Goal: Task Accomplishment & Management: Complete application form

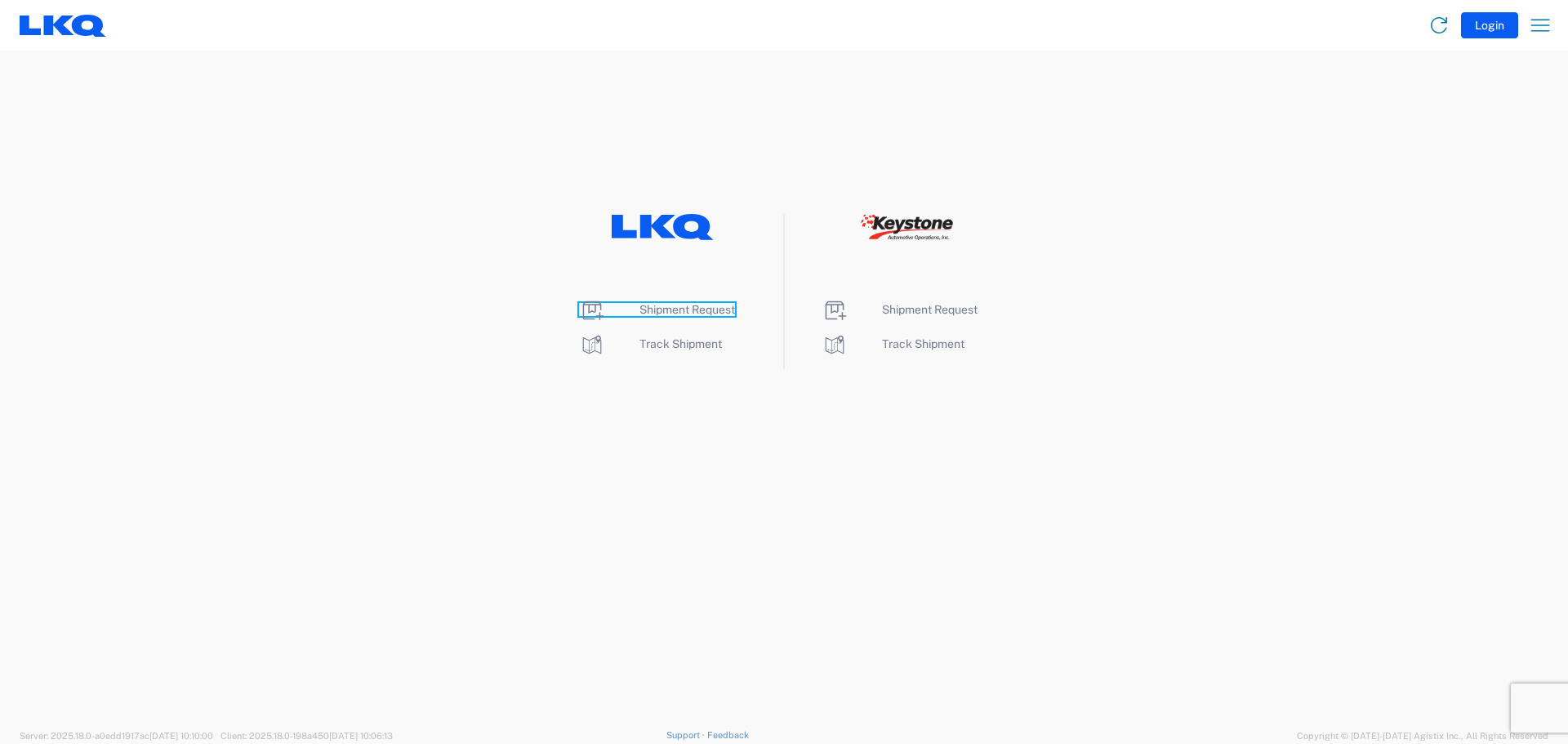
click at [689, 312] on span "Shipment Request" at bounding box center [687, 309] width 95 height 13
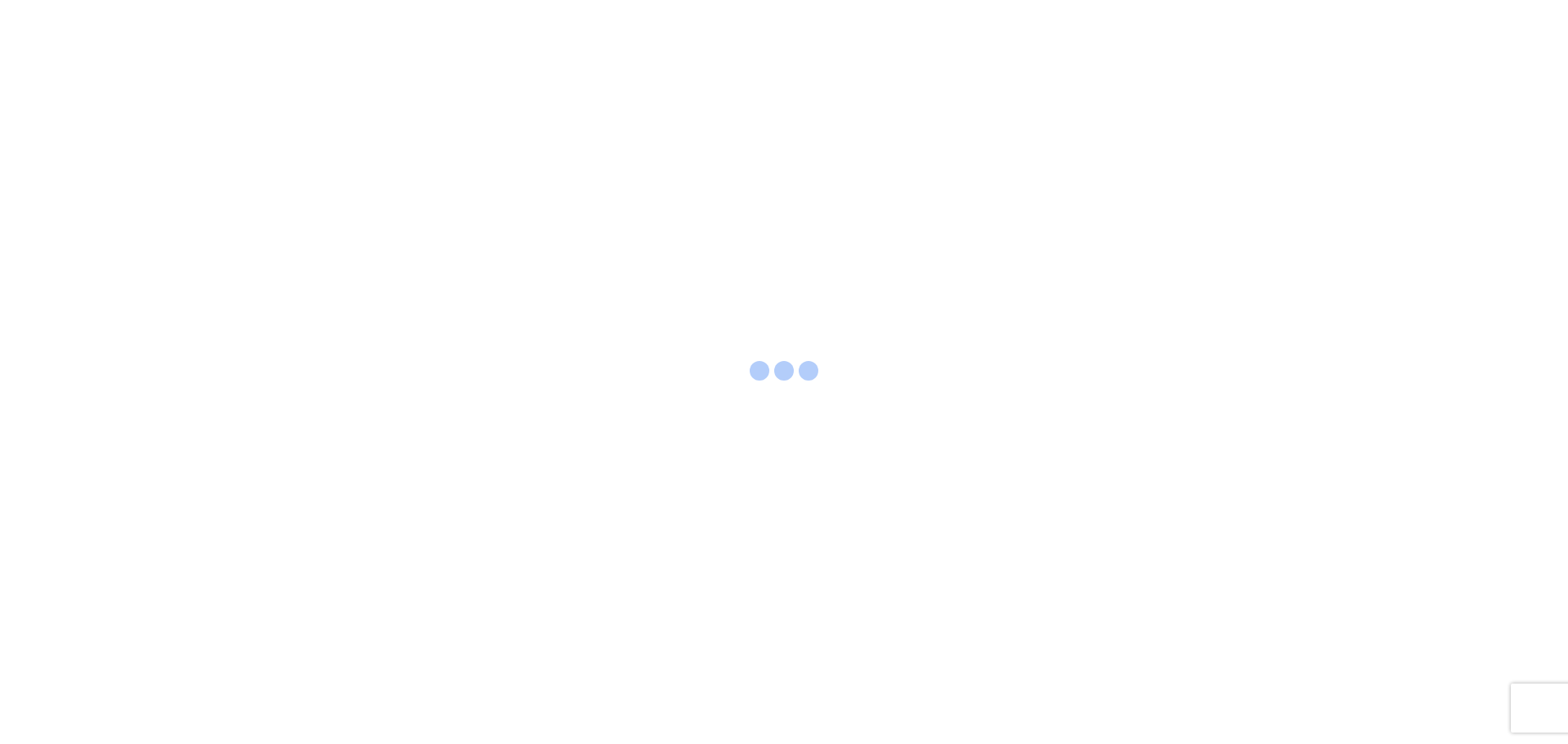
select select "FULL"
select select "LBS"
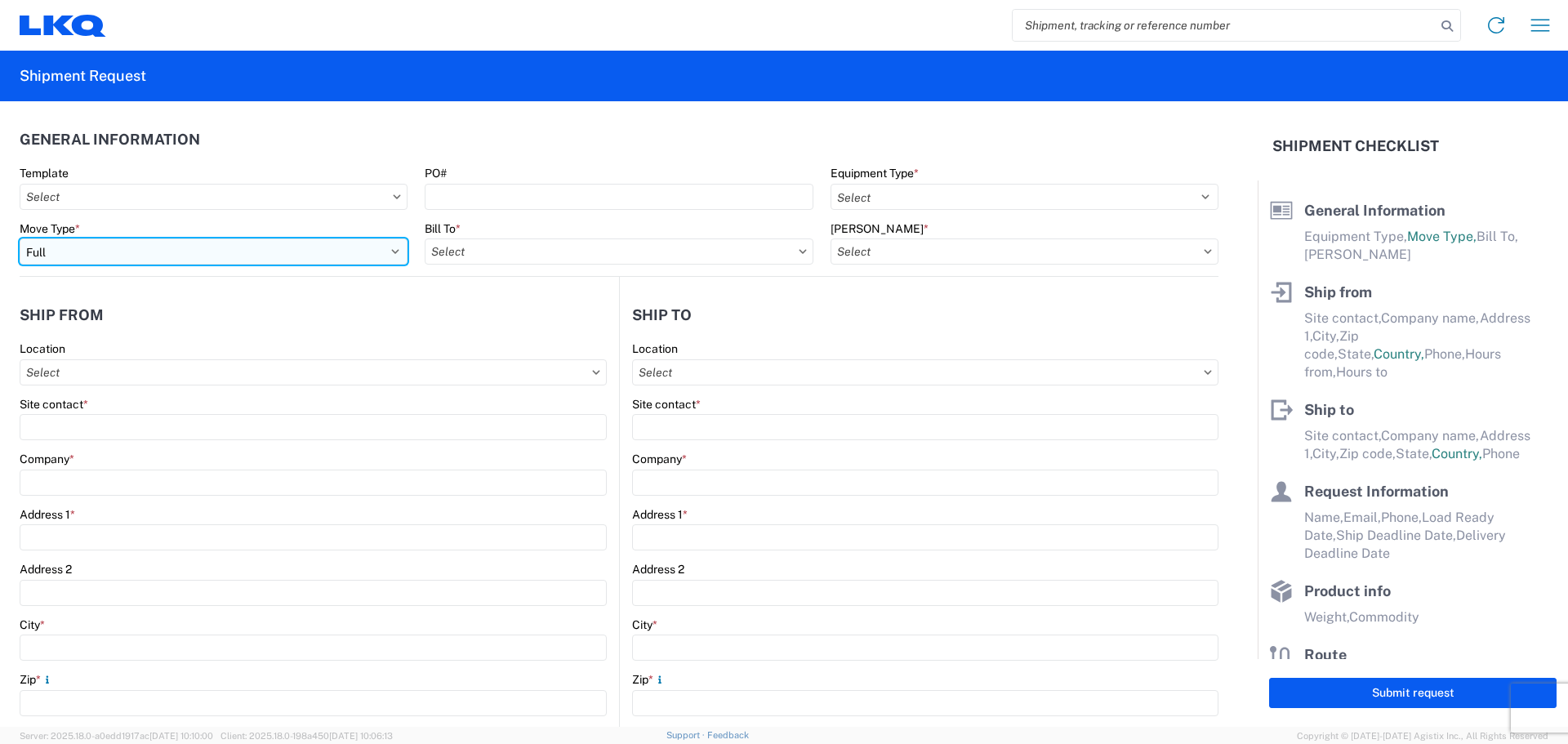
click at [191, 250] on select "Select Full Partial TL" at bounding box center [214, 251] width 388 height 27
select select "PARTIAL_TL"
click at [20, 238] on select "Select Full Partial TL" at bounding box center [214, 251] width 388 height 27
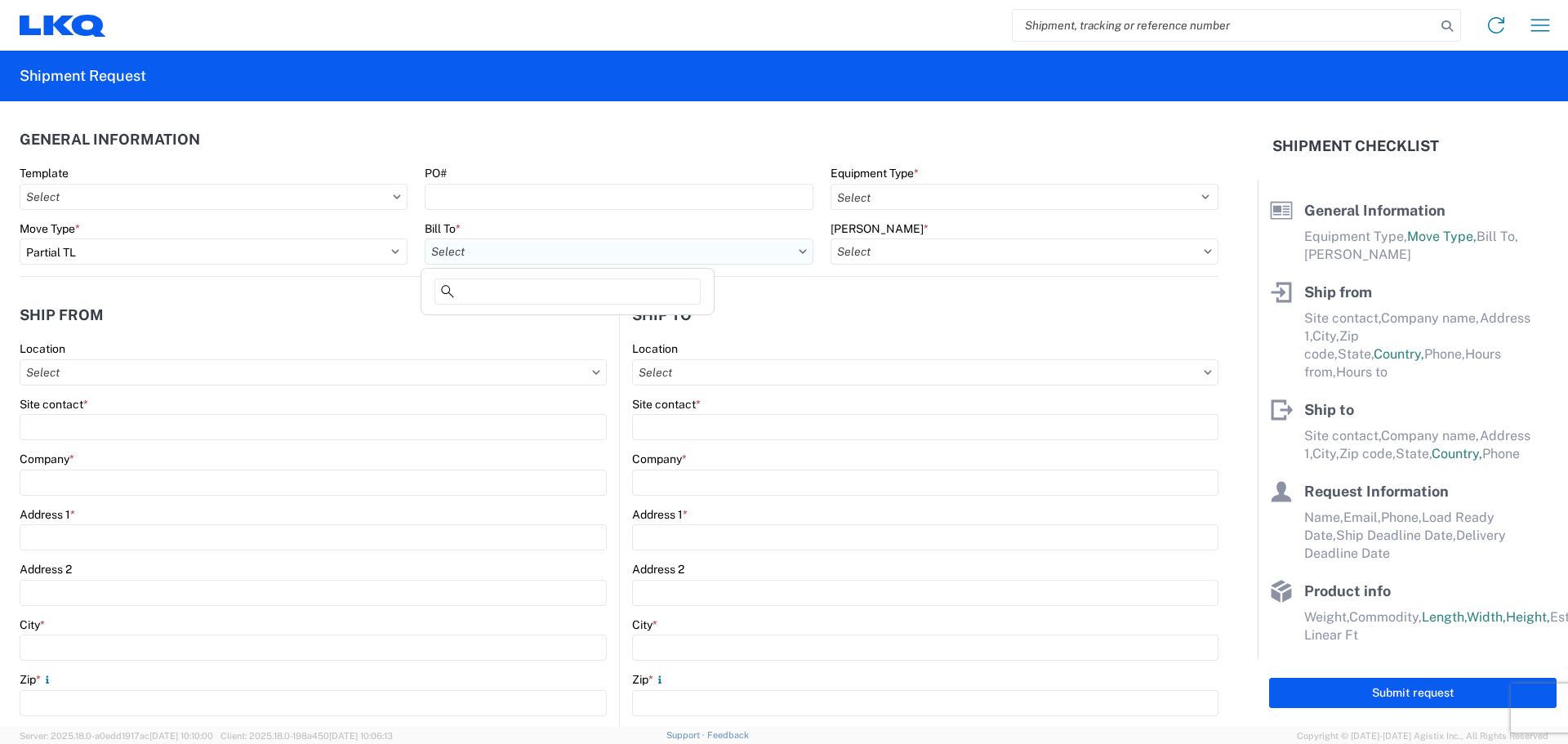
click at [525, 249] on input "Bill To *" at bounding box center [619, 251] width 388 height 27
type input "3021"
click at [513, 323] on div "3021 - Kansas City MO" at bounding box center [568, 324] width 285 height 27
type input "3021 - Kansas City MO"
click at [947, 250] on input "Bill Code *" at bounding box center [1025, 251] width 388 height 27
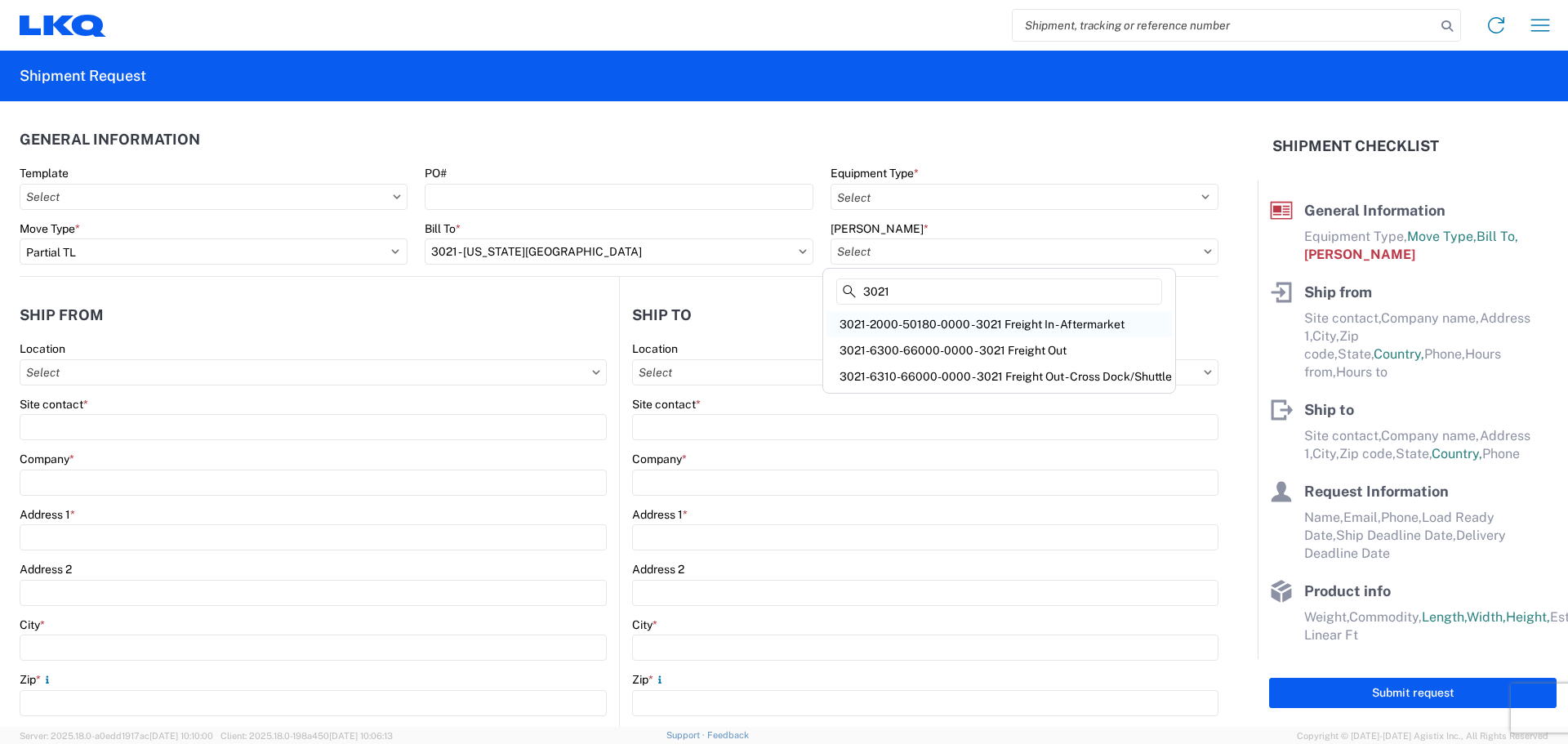
type input "3021"
click at [959, 319] on div "3021-2000-50180-0000 - 3021 Freight In - Aftermarket" at bounding box center [999, 324] width 345 height 27
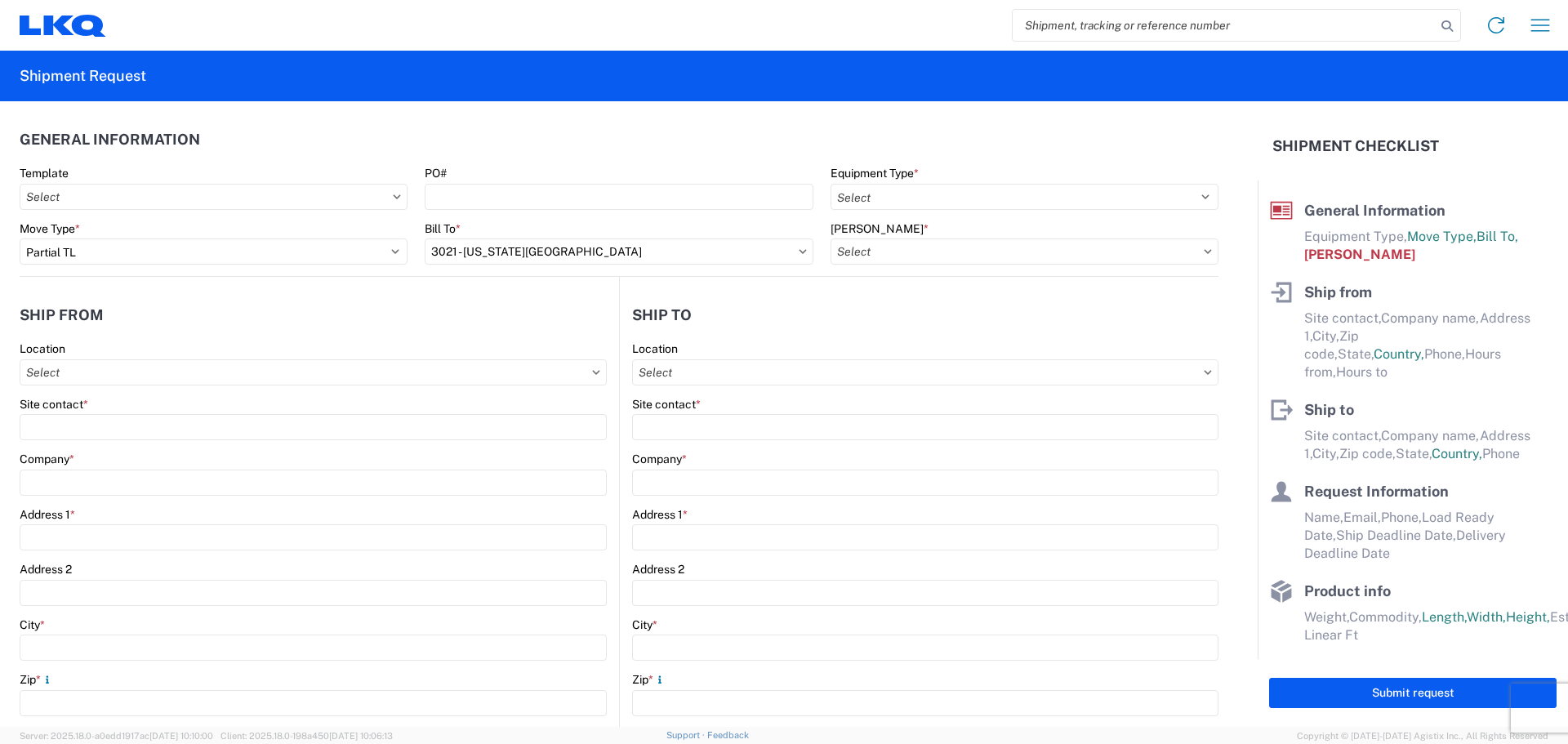
type input "3021-2000-50180-0000 - 3021 Freight In - Aftermarket"
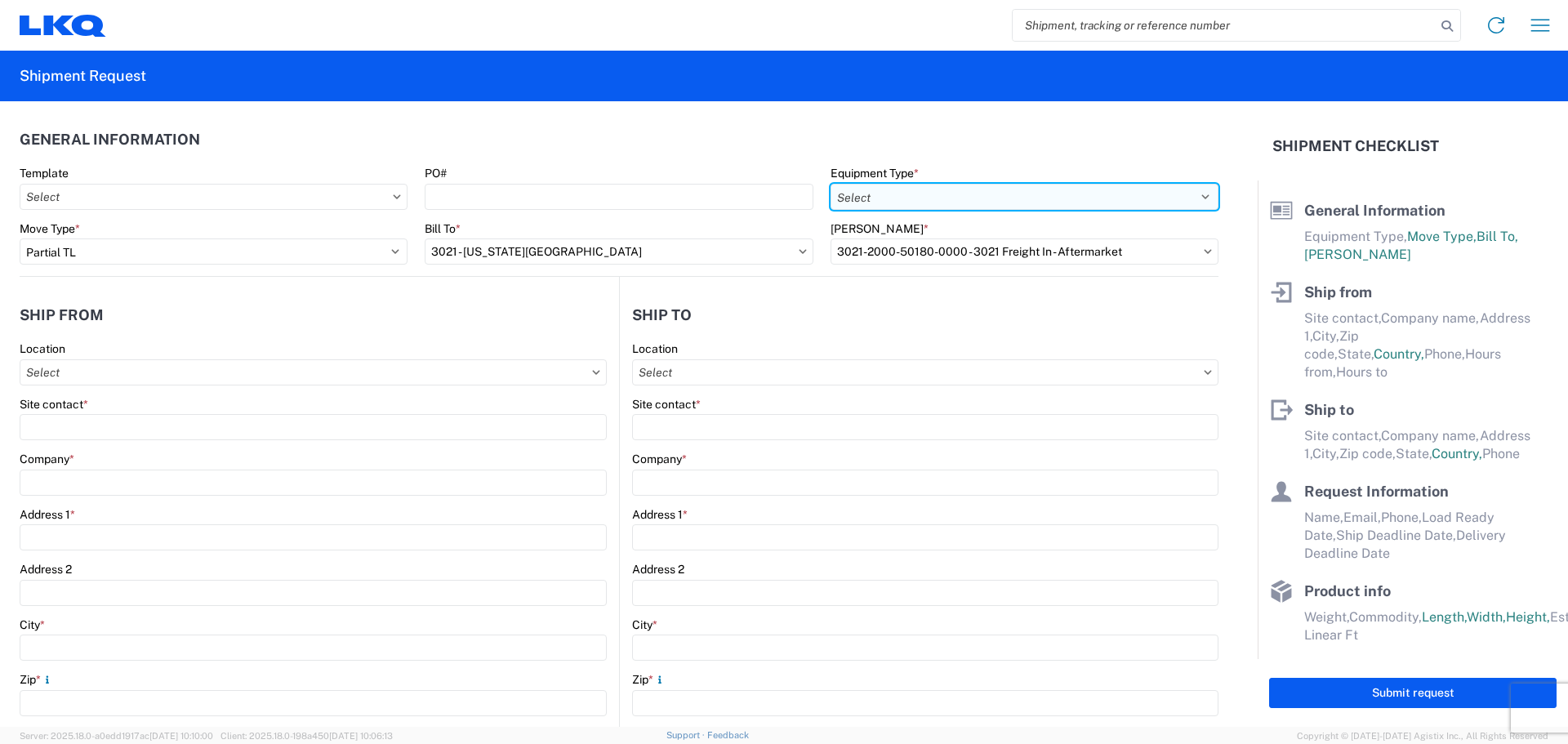
click at [992, 187] on select "Select 53’ Dry Van Flatbed Dropdeck (van) Lowboy (flatbed) Rail" at bounding box center [1025, 197] width 388 height 27
select select "STDV"
click at [831, 184] on select "Select 53’ Dry Van Flatbed Dropdeck (van) Lowboy (flatbed) Rail" at bounding box center [1025, 197] width 388 height 27
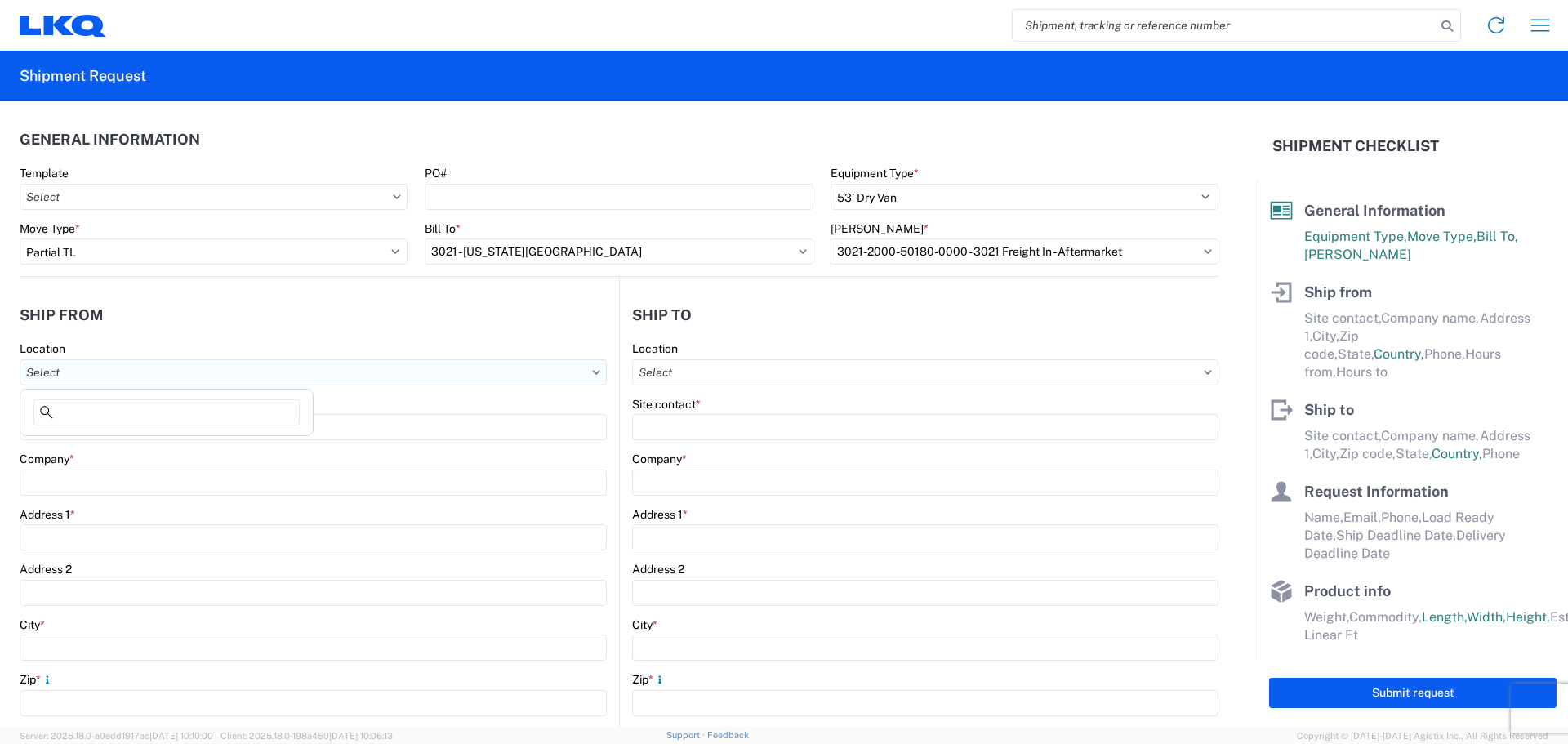
click at [443, 362] on input "Location" at bounding box center [313, 372] width 588 height 27
type input "3021"
click at [125, 438] on div "3021 - Kansas City MO" at bounding box center [166, 445] width 285 height 27
type input "3021 - Kansas City MO"
type input "LKQ Corporation"
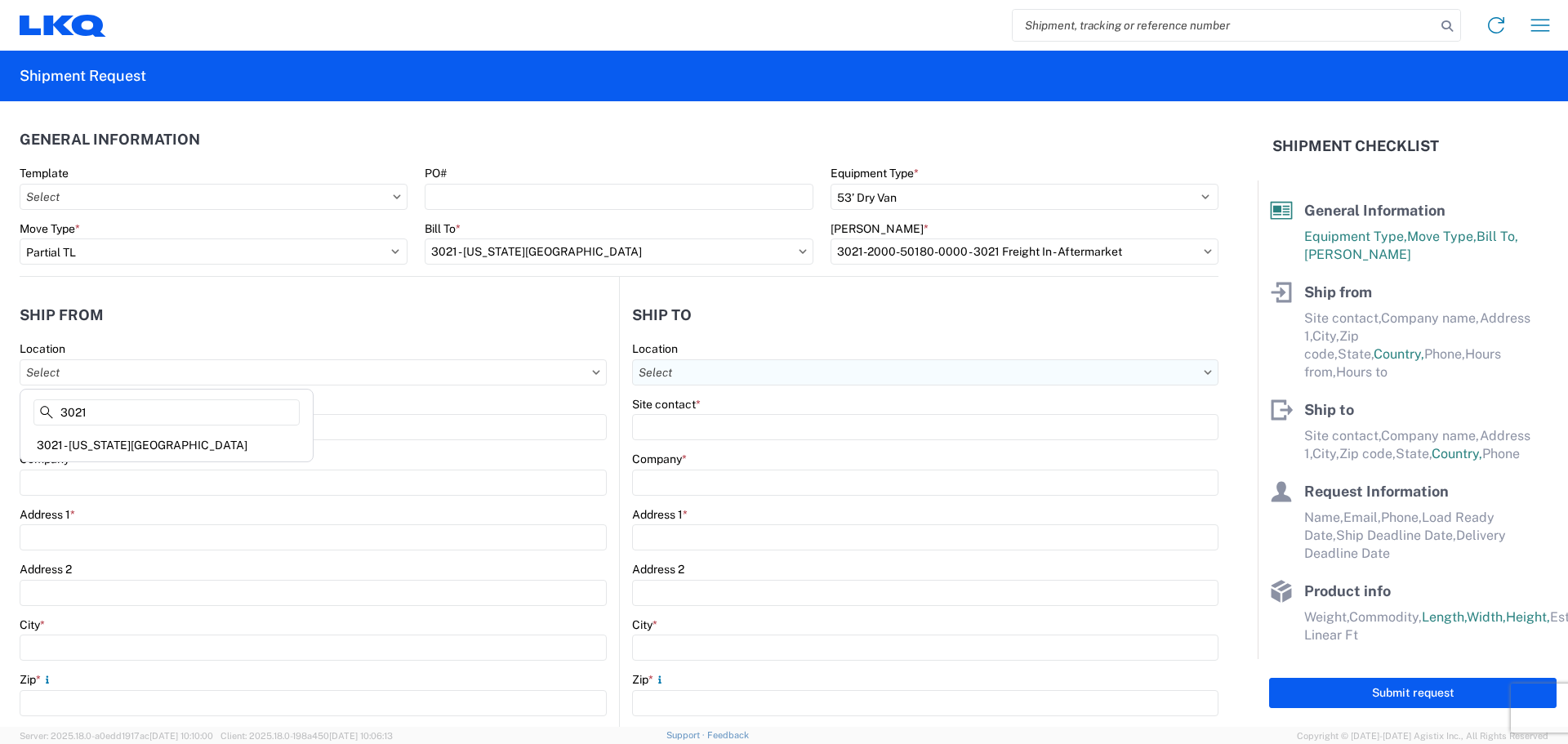
type input "24550 West 43rd Street"
type input "Suite 100"
type input "Shawnee"
type input "66226"
select select "KS"
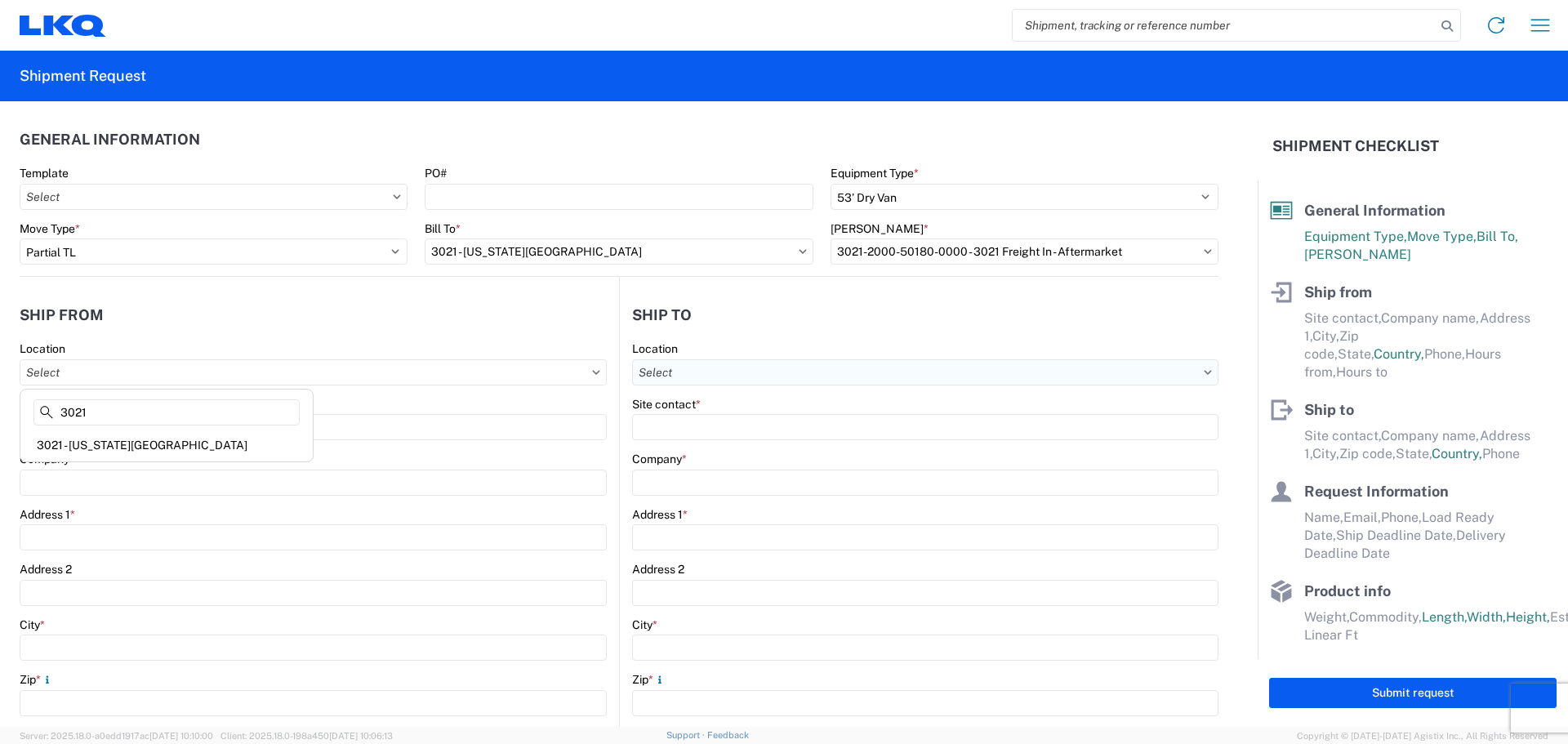
select select "US"
type input "913-982-4221"
type input "07:00"
type input "21:00"
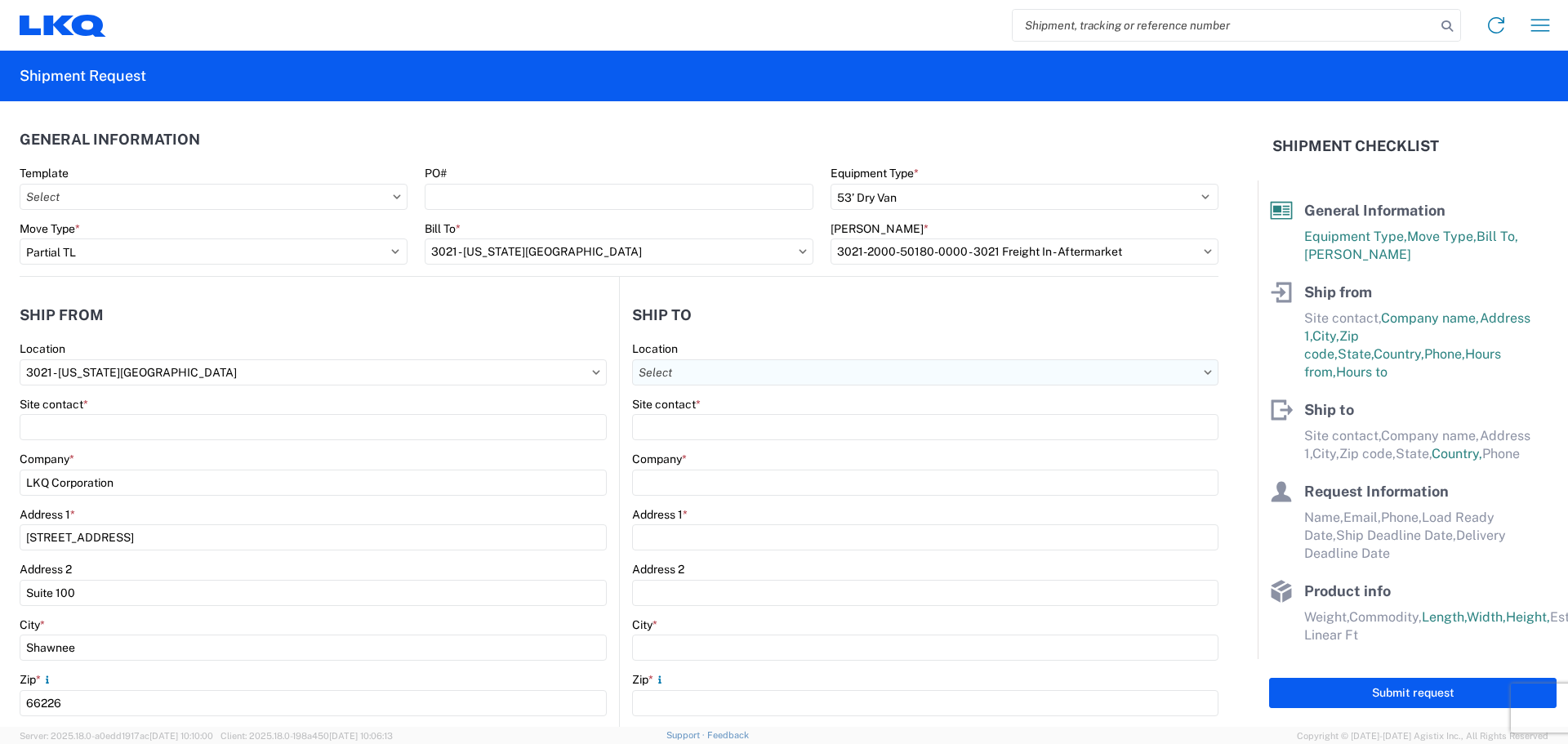
click at [807, 377] on input "Location" at bounding box center [925, 372] width 587 height 27
type input "3052"
click at [752, 449] on div "3052 - Bryant AR (Midstate) (052)" at bounding box center [774, 445] width 285 height 27
type input "3052 - Bryant AR (Midstate) (052)"
type input "LKQ Corporation"
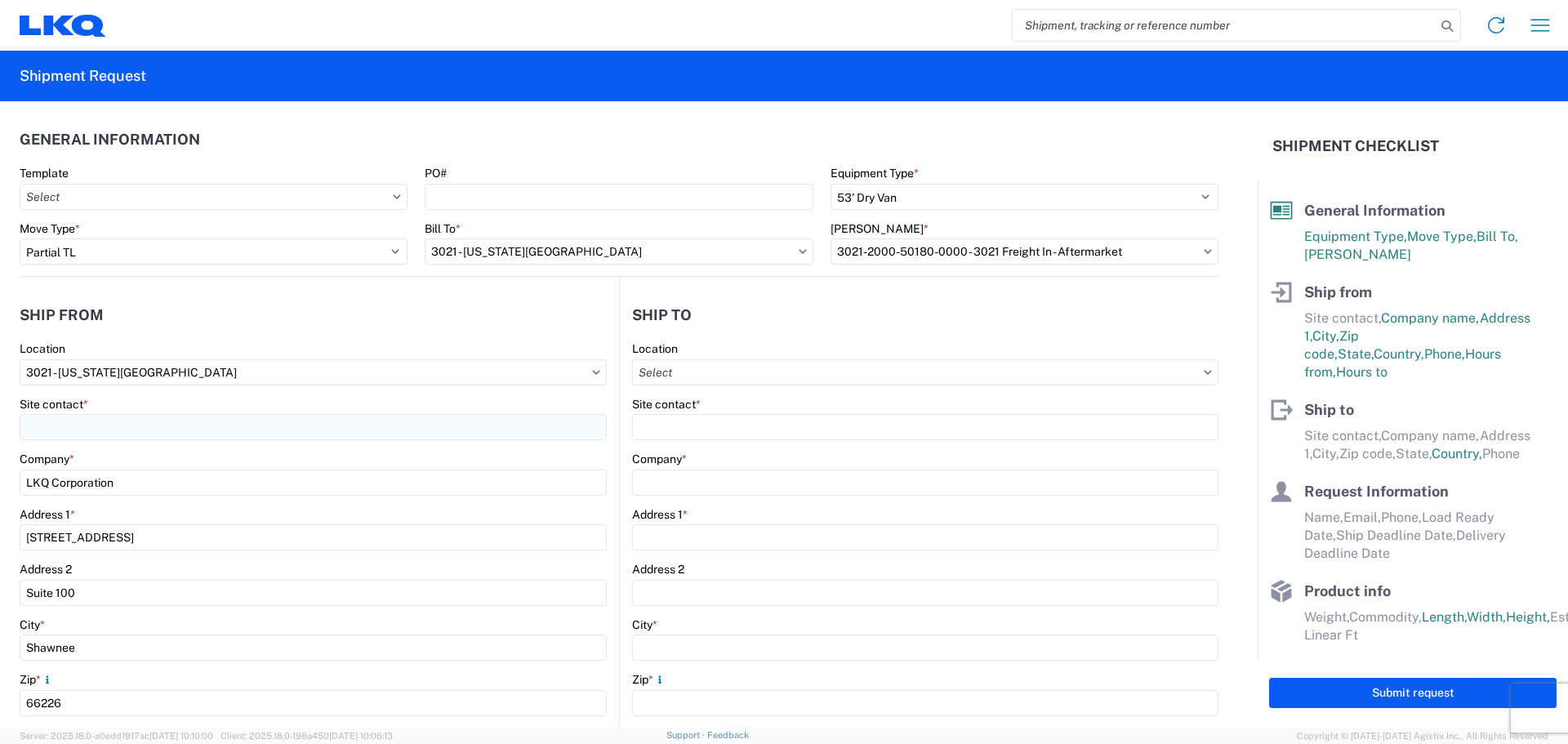
type input "3700 Bryant Crossing Drive"
type input "Bryant"
type input "72022"
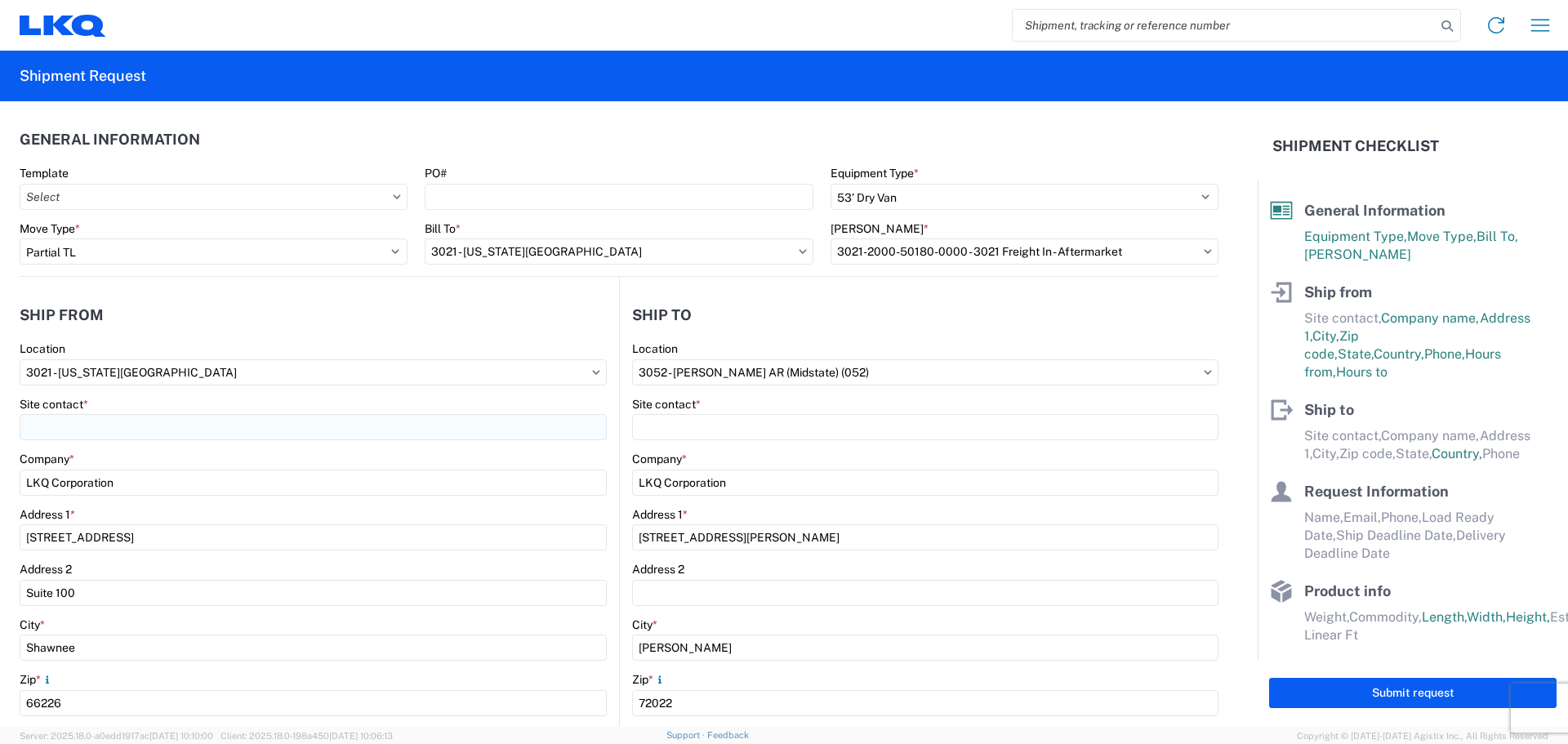
select select "AR"
select select "US"
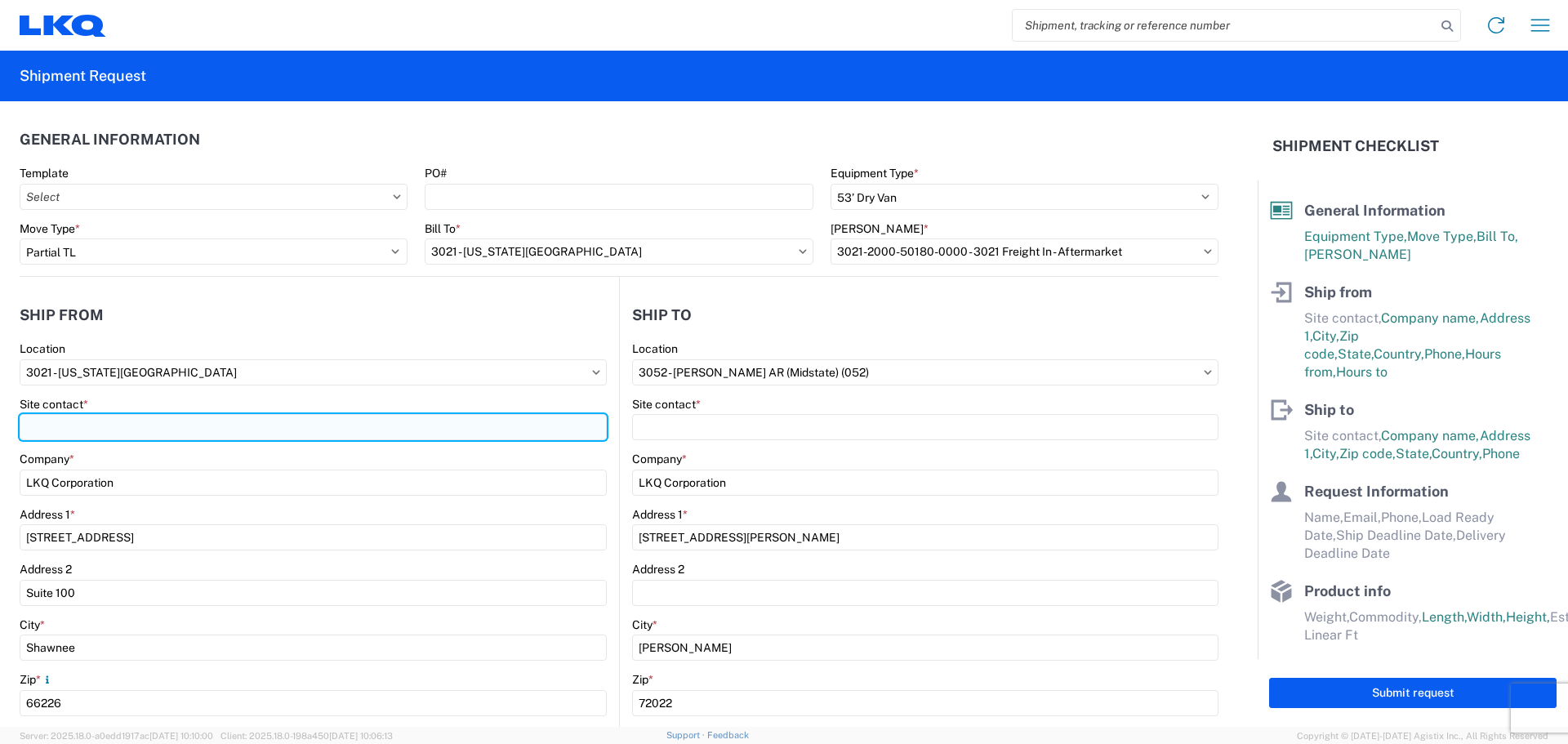
click at [234, 431] on input "Site contact *" at bounding box center [313, 427] width 588 height 27
type input "Margaret I. Harris"
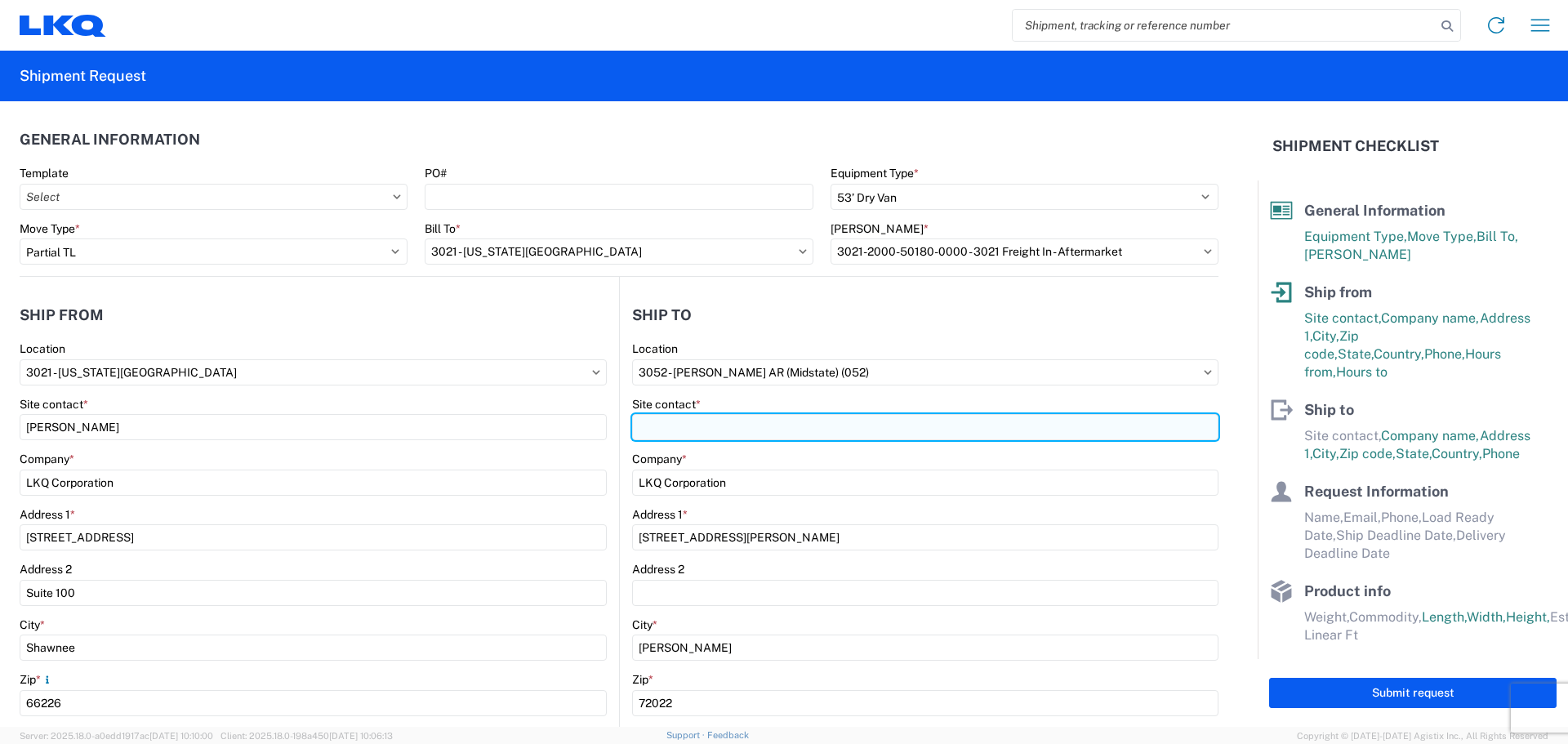
click at [727, 422] on input "Site contact *" at bounding box center [925, 427] width 587 height 27
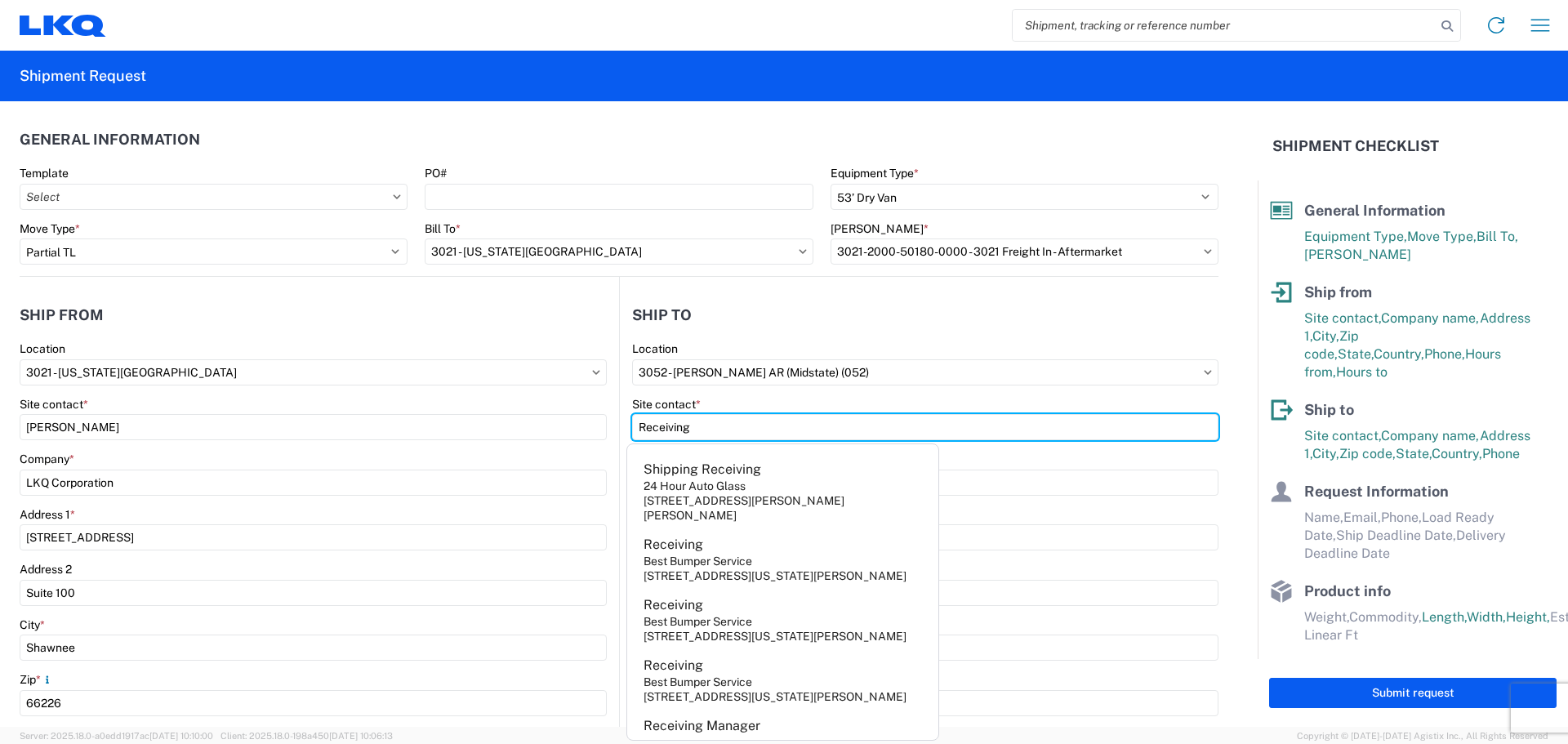
type input "Receiving"
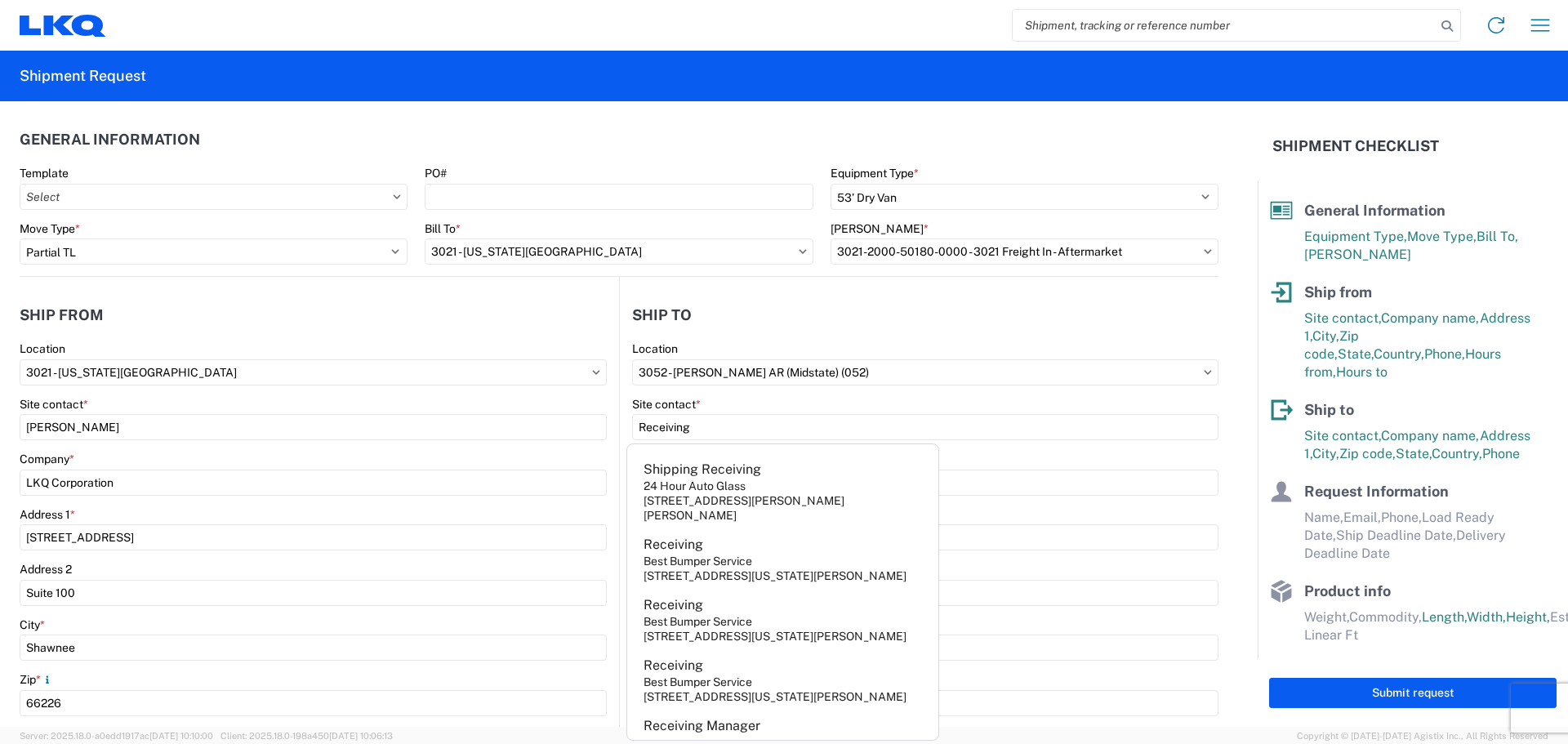
click at [714, 295] on agx-shipment-stop-widget-v2 "Ship to 3052 Location 3052 - Bryant AR (Midstate) (052) Site contact * Receivin…" at bounding box center [918, 631] width 599 height 710
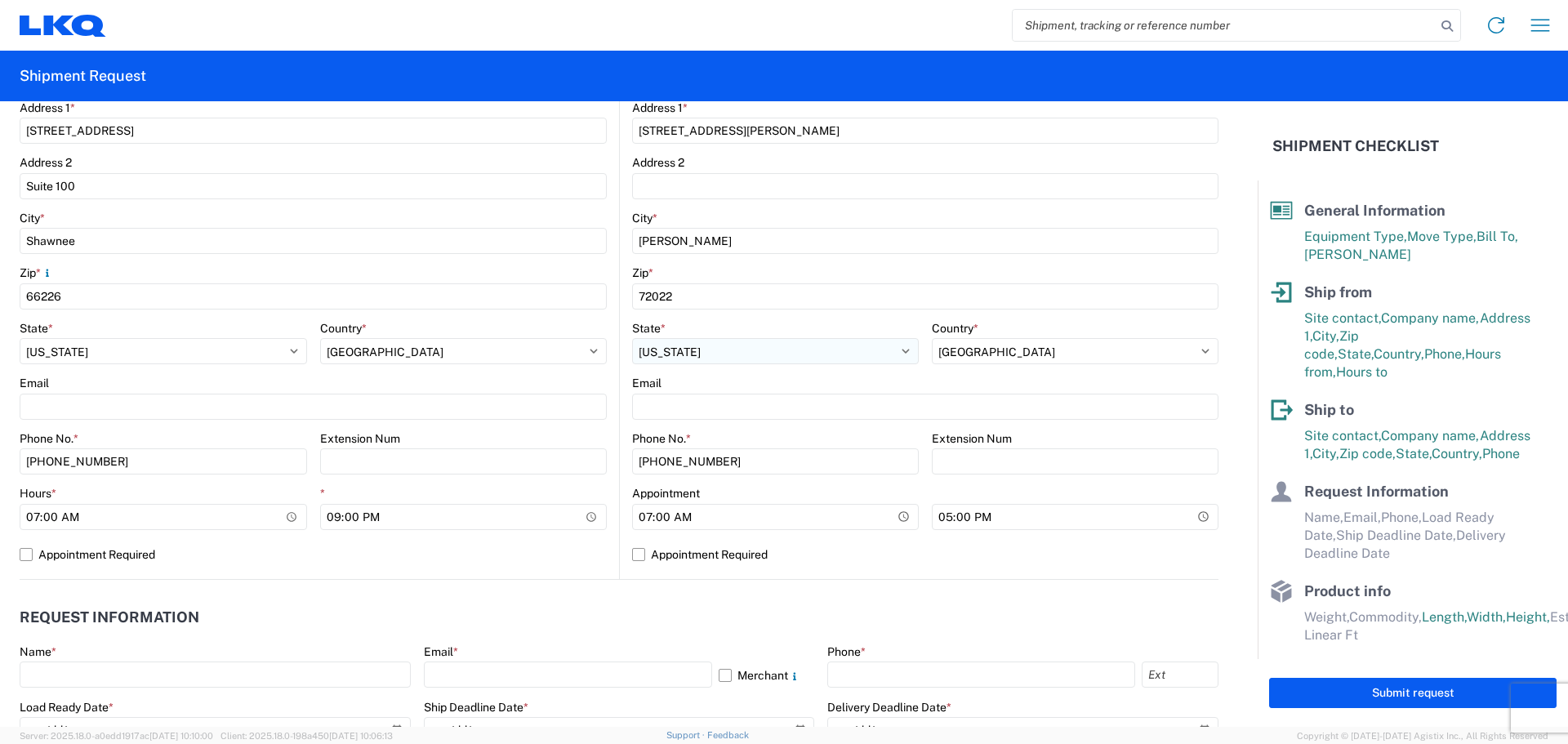
scroll to position [408, 0]
drag, startPoint x: 142, startPoint y: 465, endPoint x: 0, endPoint y: 386, distance: 162.5
click at [0, 387] on form "General Information Template PO# Equipment Type * Select 53’ Dry Van Flatbed Dr…" at bounding box center [629, 414] width 1258 height 626
type input "660-233-3026"
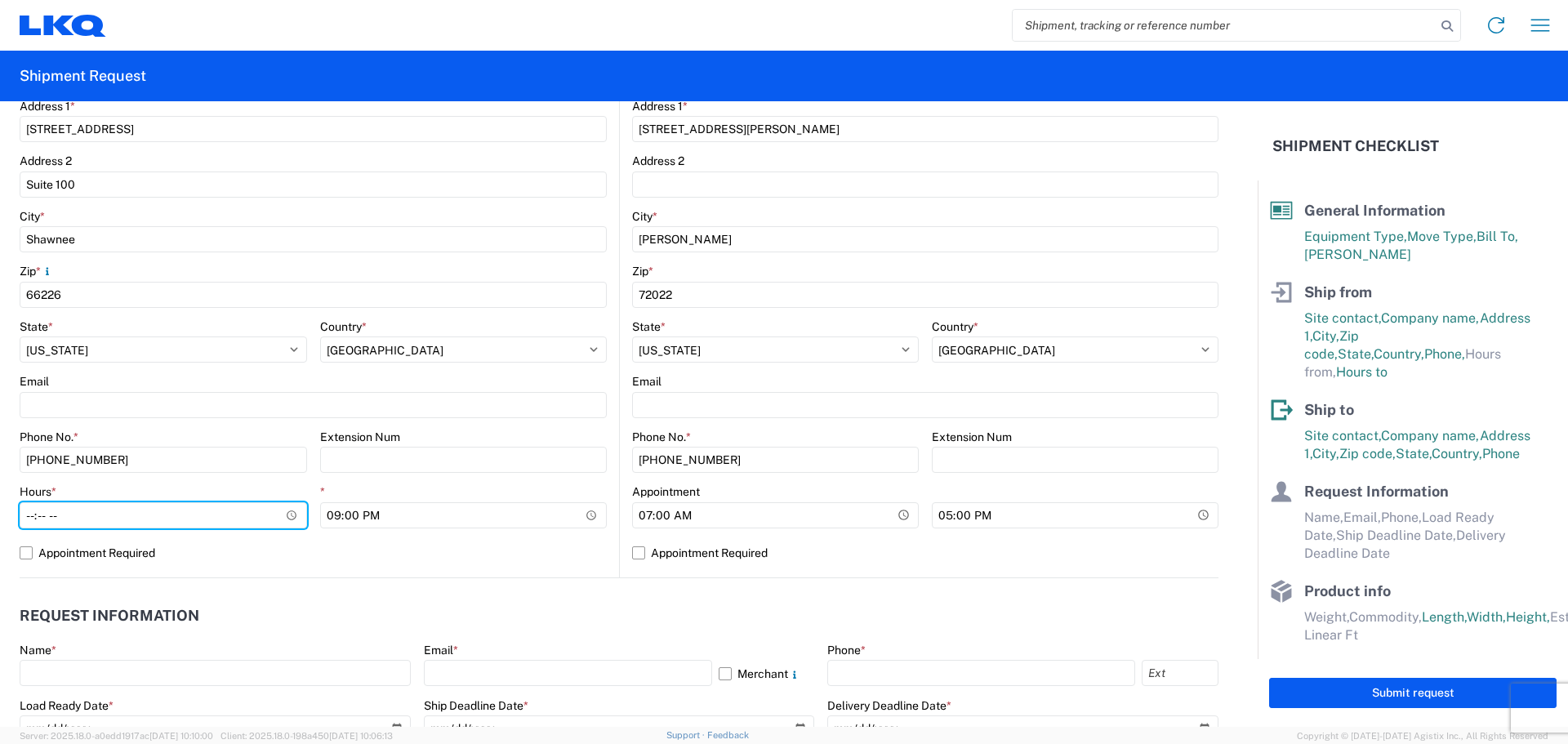
type input "07:00"
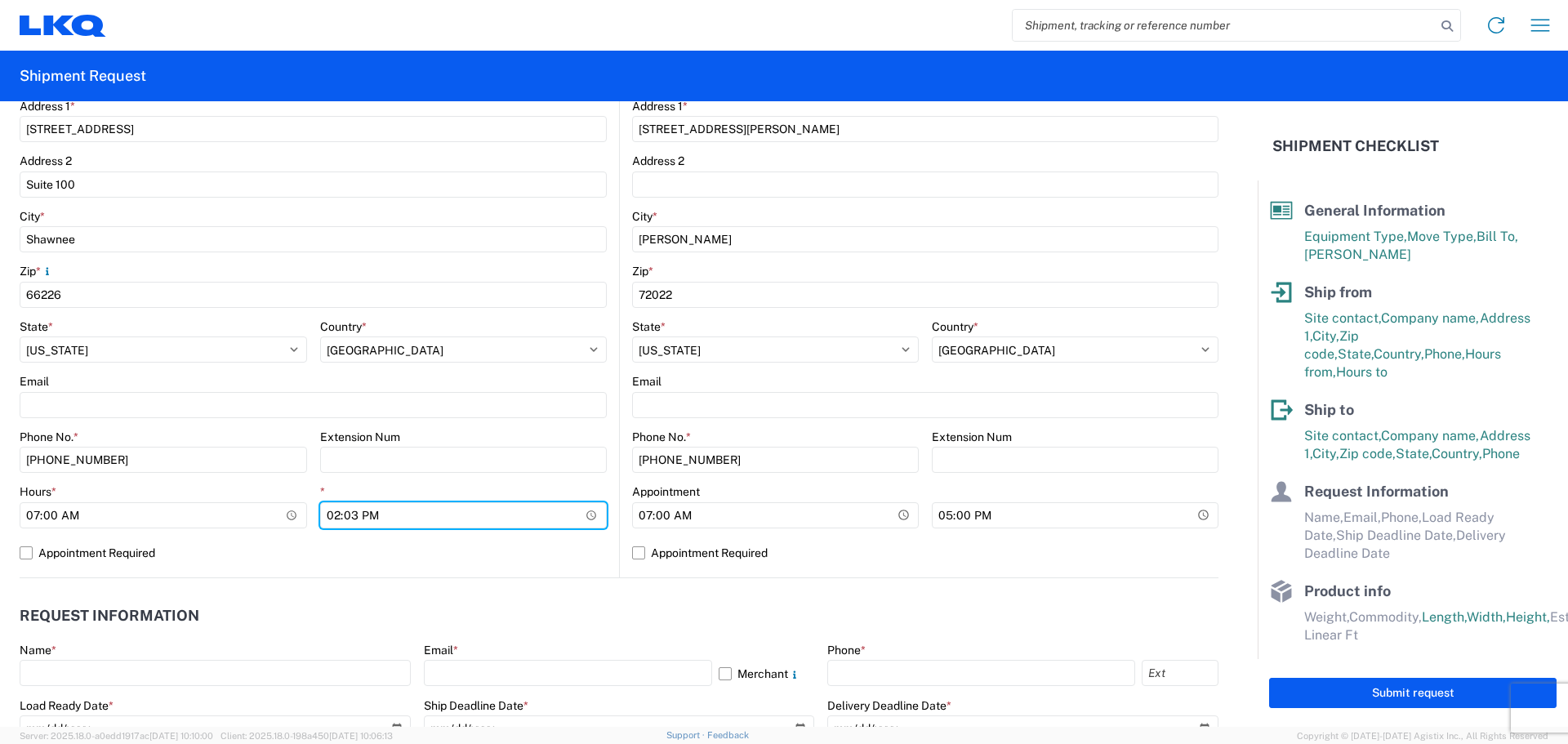
type input "14:30"
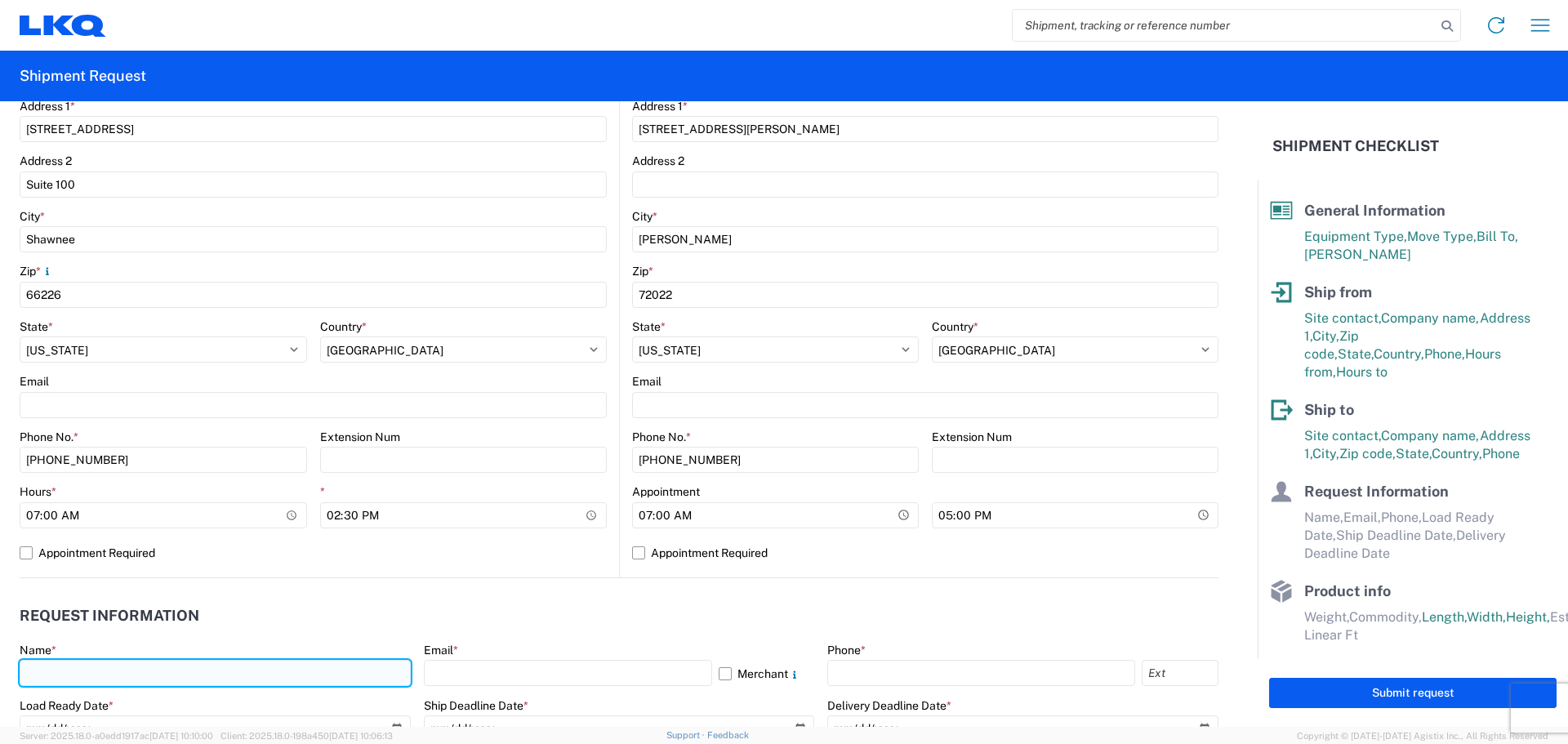
click at [62, 679] on input "text" at bounding box center [216, 673] width 392 height 27
type input "Margaret I. Harris"
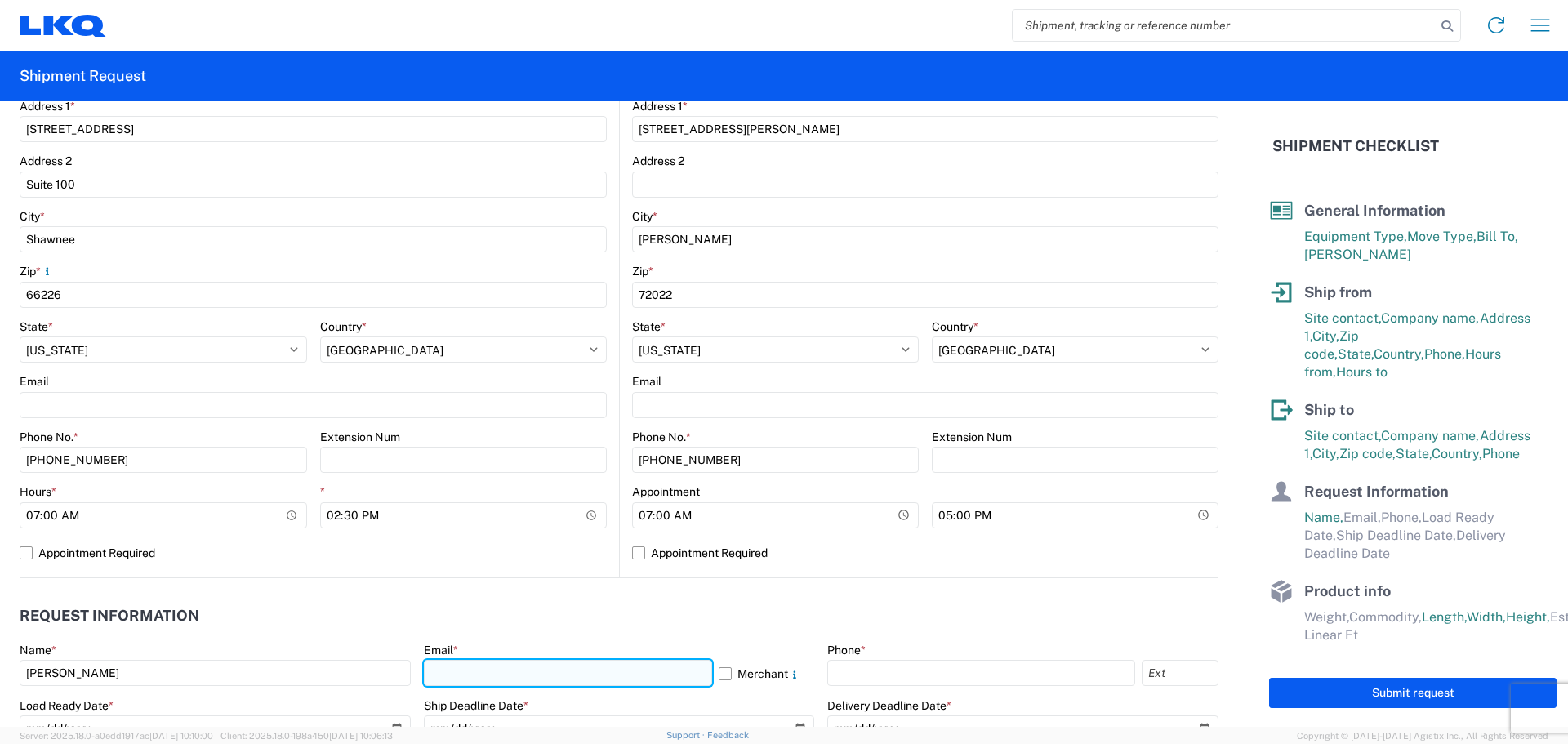
click at [559, 680] on input "text" at bounding box center [568, 673] width 288 height 27
type input "miharris@lkqcorp.com"
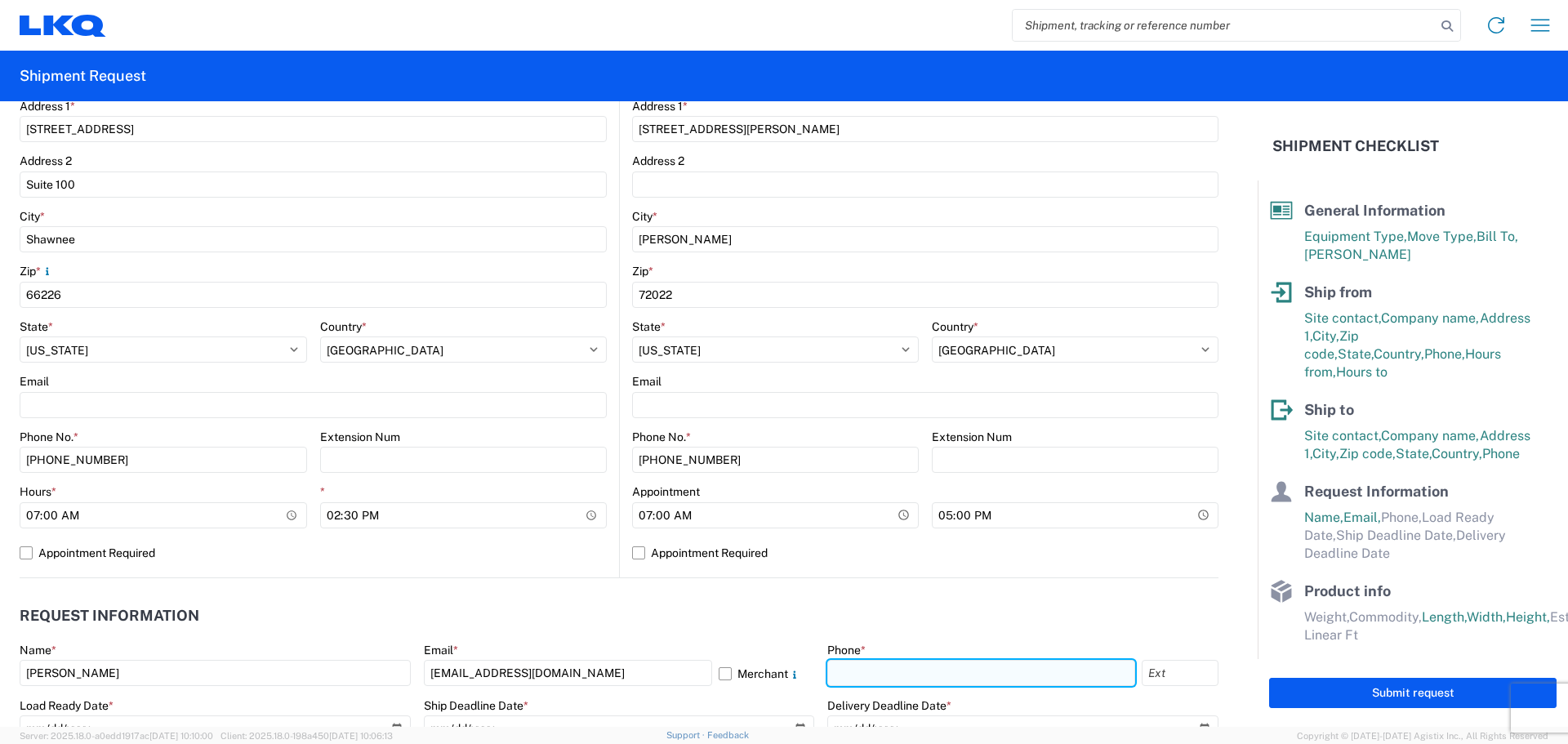
click at [881, 669] on input "text" at bounding box center [981, 673] width 308 height 27
type input "660-233-3026"
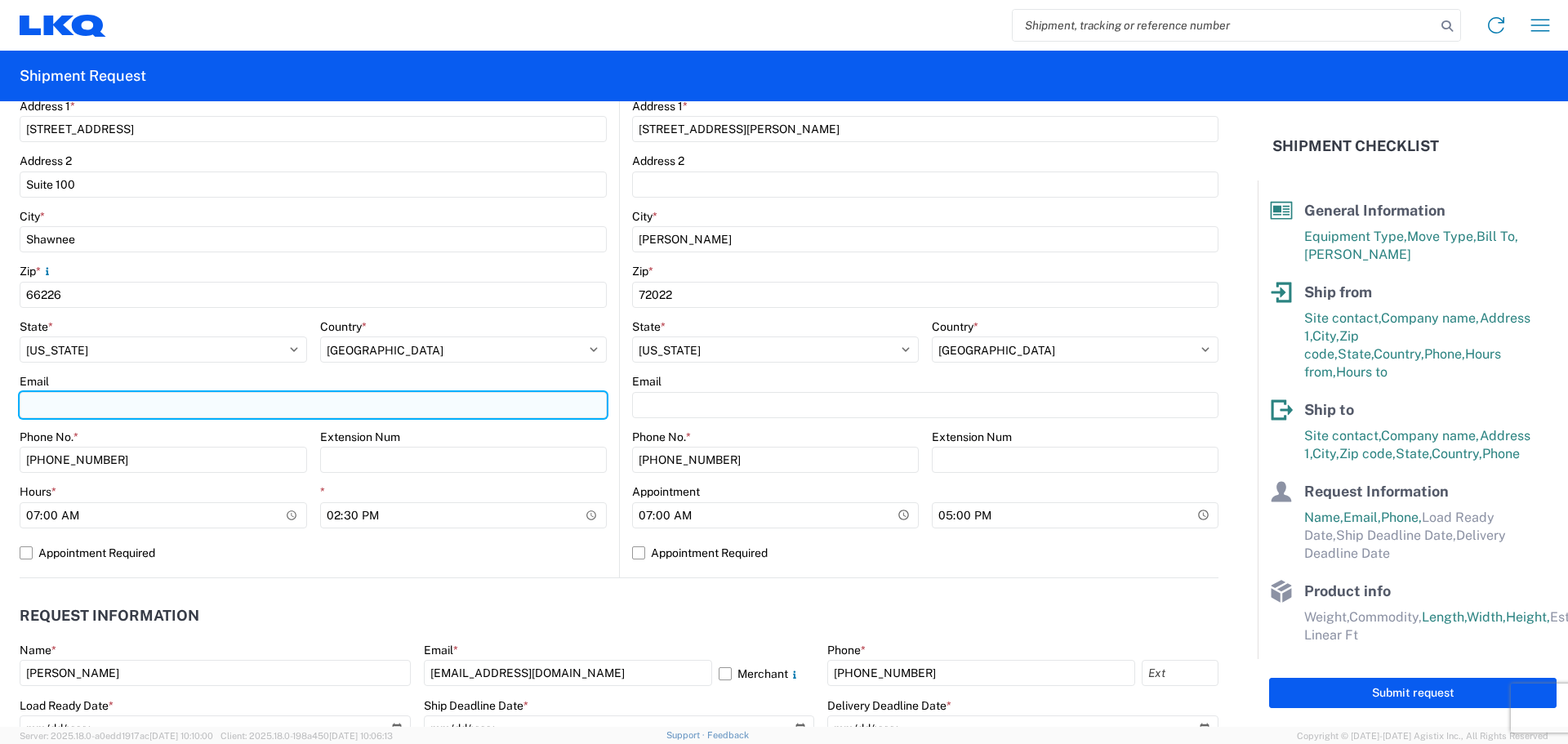
click at [68, 405] on input "Email" at bounding box center [313, 404] width 588 height 27
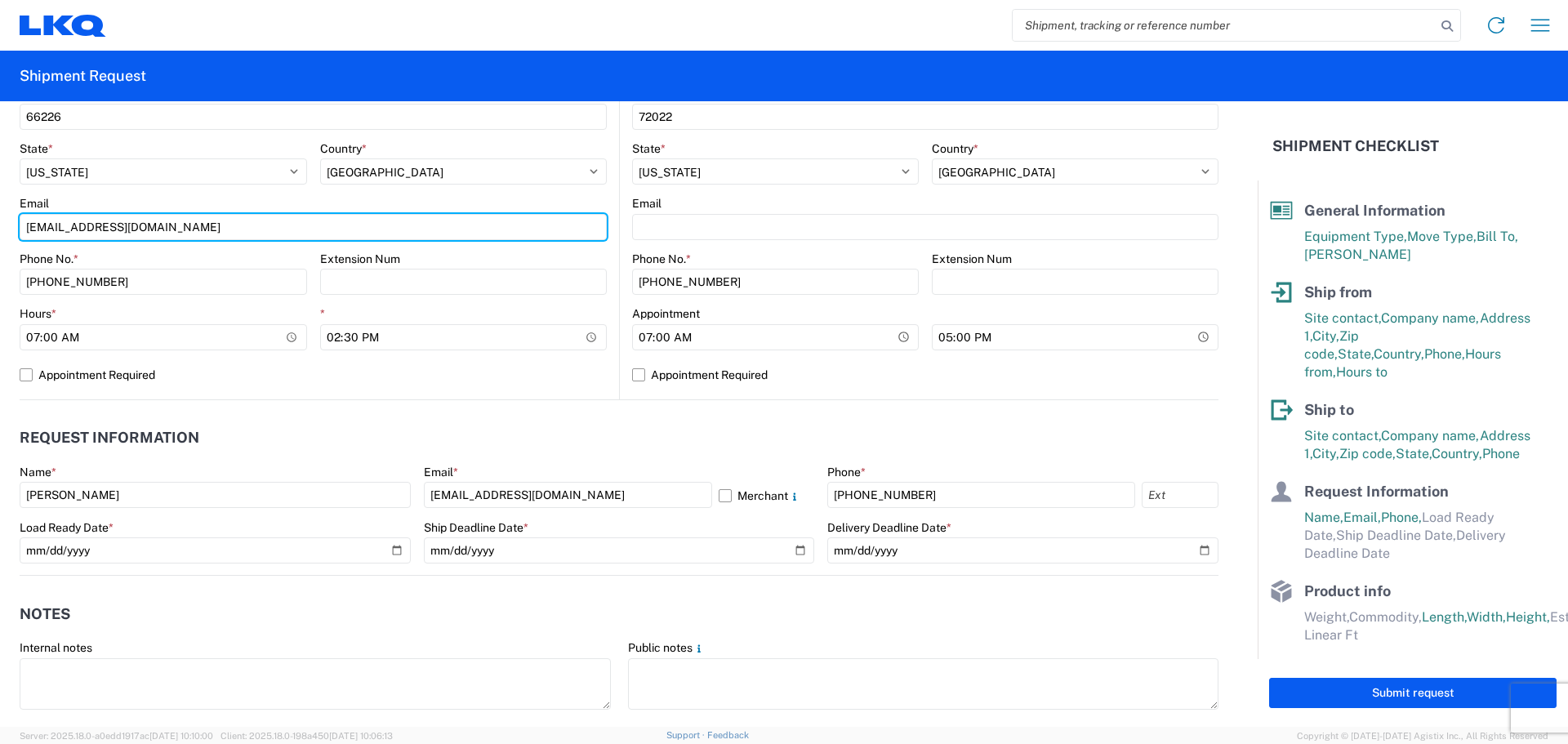
scroll to position [817, 0]
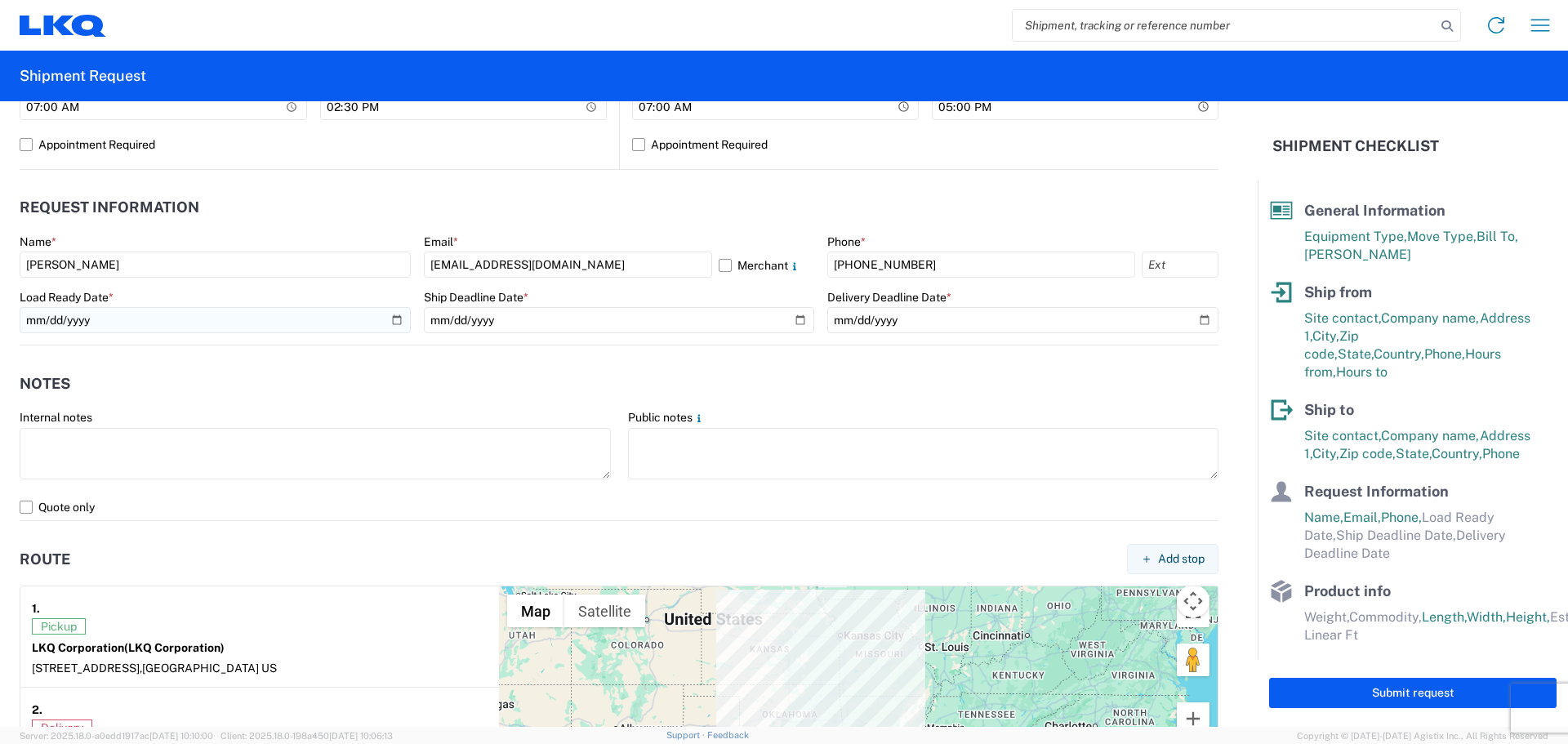
type input "miharris@lkqcorp.com"
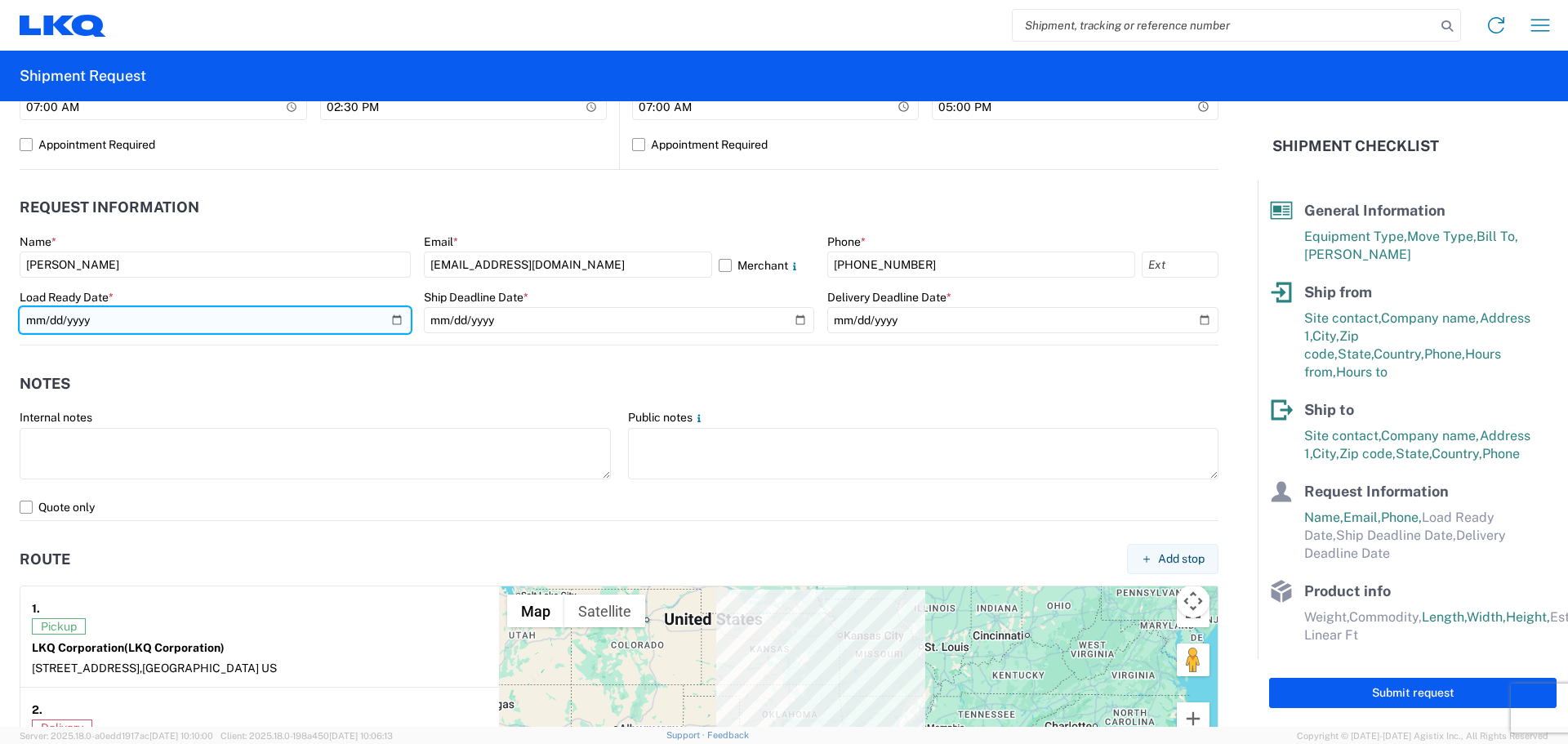
click at [393, 319] on input "date" at bounding box center [216, 320] width 392 height 27
type input "2025-09-05"
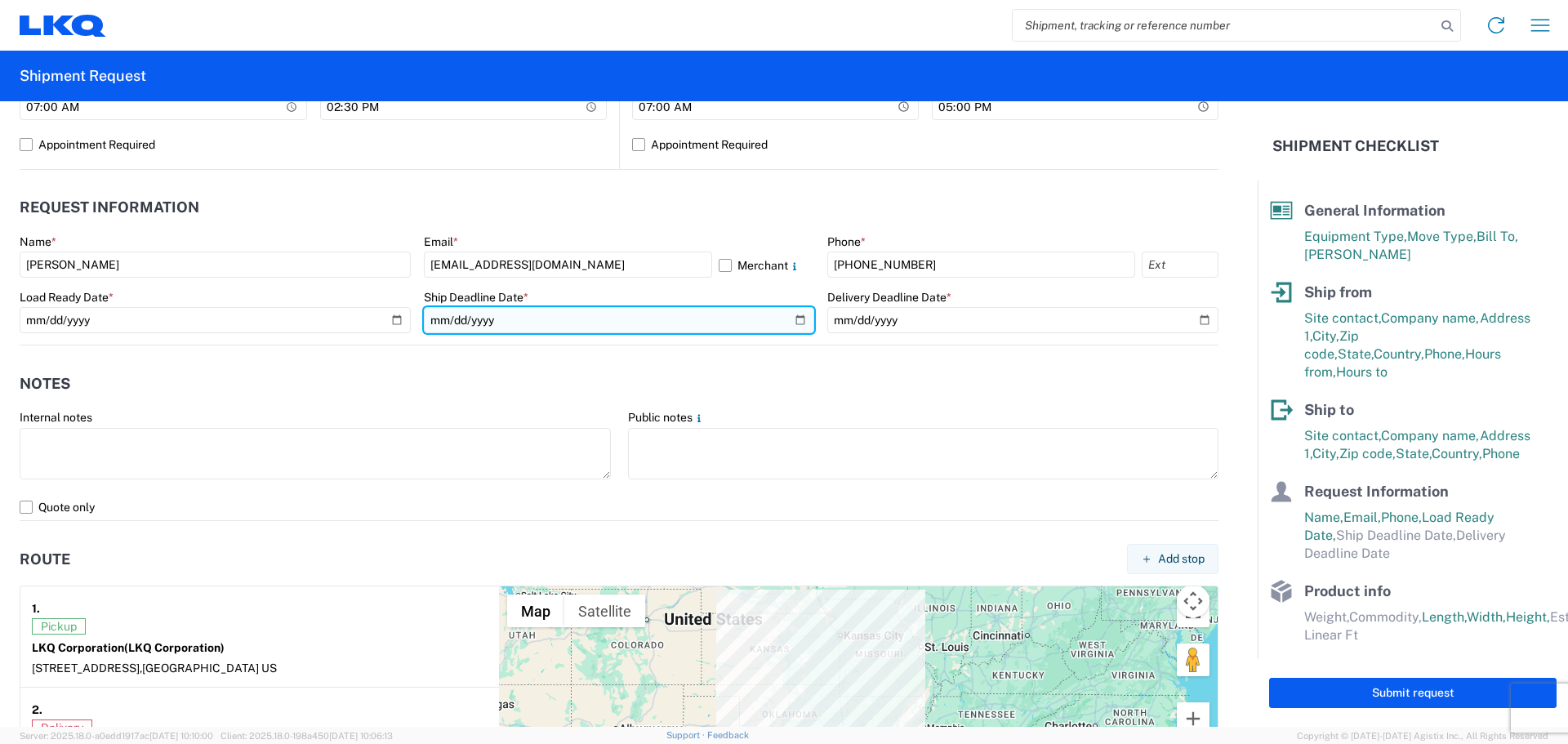
click at [799, 315] on input "date" at bounding box center [620, 320] width 392 height 27
type input "2025-09-05"
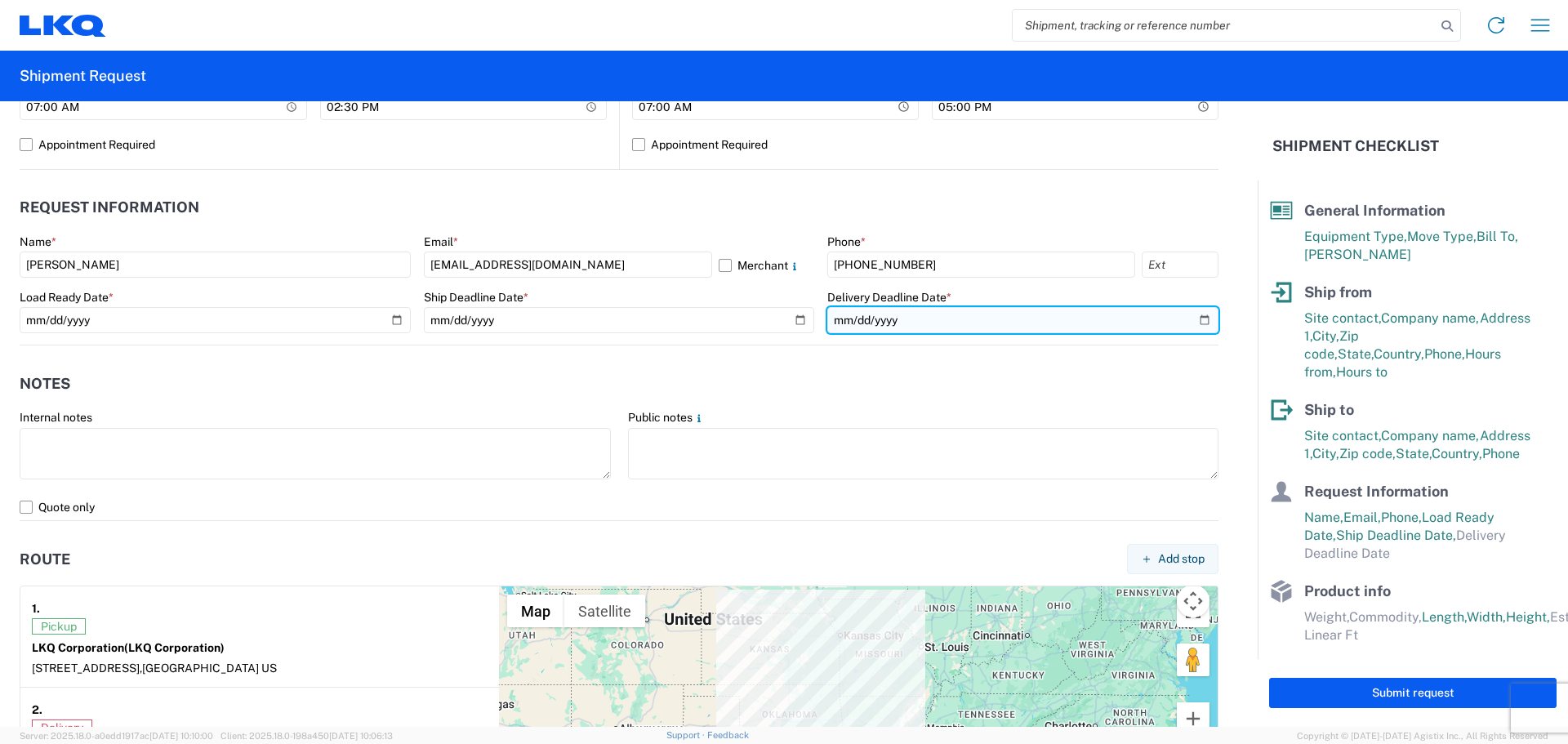
click at [1191, 319] on input "date" at bounding box center [1024, 320] width 392 height 27
type input "2025-09-11"
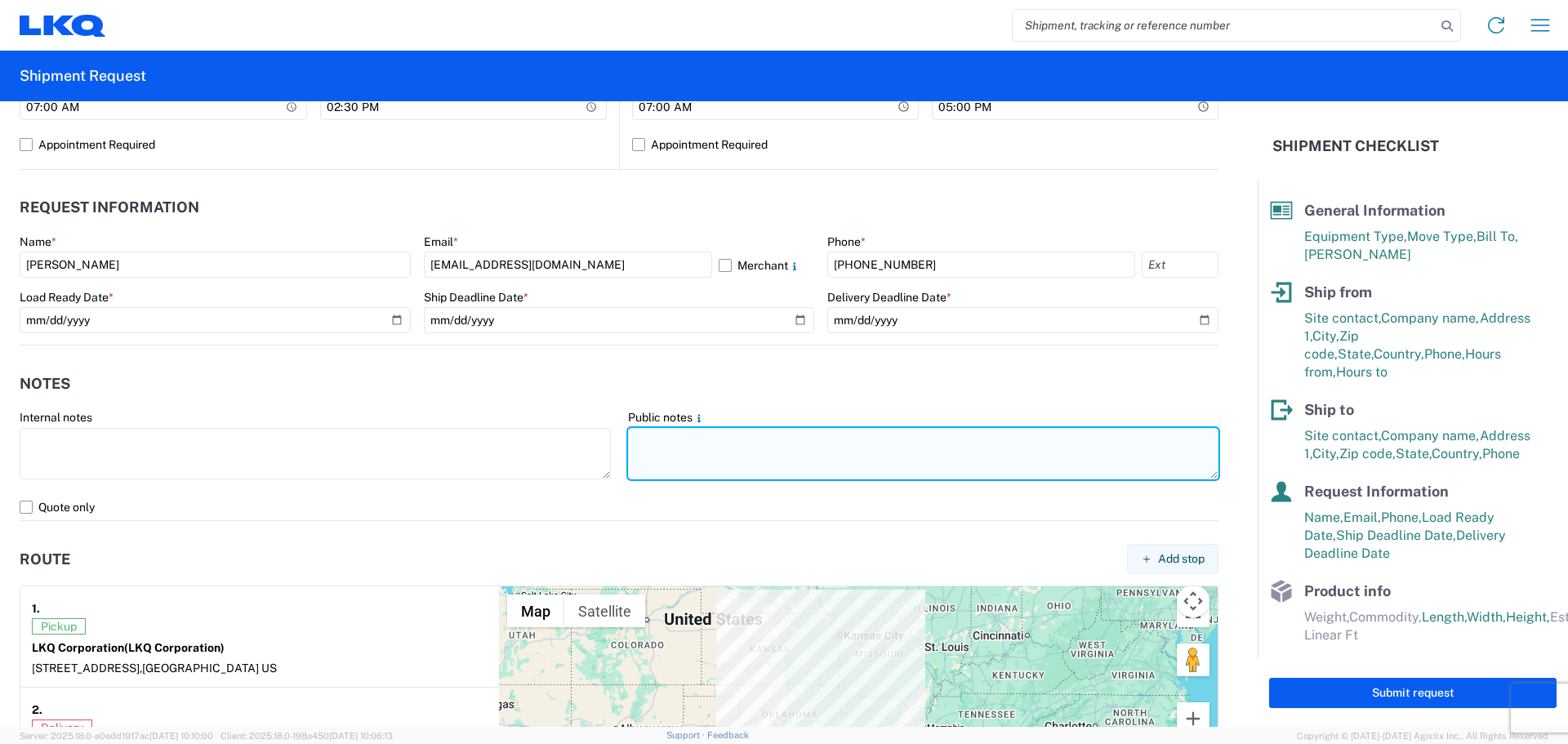
paste textarea "SKID 1 77.0 44.0 70.0 460.0 SKID 2 77.0 44.0 86.0 500.0 SKID 3 48.0 44.0 77.0 1…"
drag, startPoint x: 944, startPoint y: 467, endPoint x: 629, endPoint y: 468, distance: 315.0
click at [629, 468] on textarea "SKID 1 77.0 44.0 70.0 460.0 SKID 2 77.0 44.0 86.0 500.0 SKID 3 48.0 44.0 77.0 1…" at bounding box center [923, 454] width 592 height 51
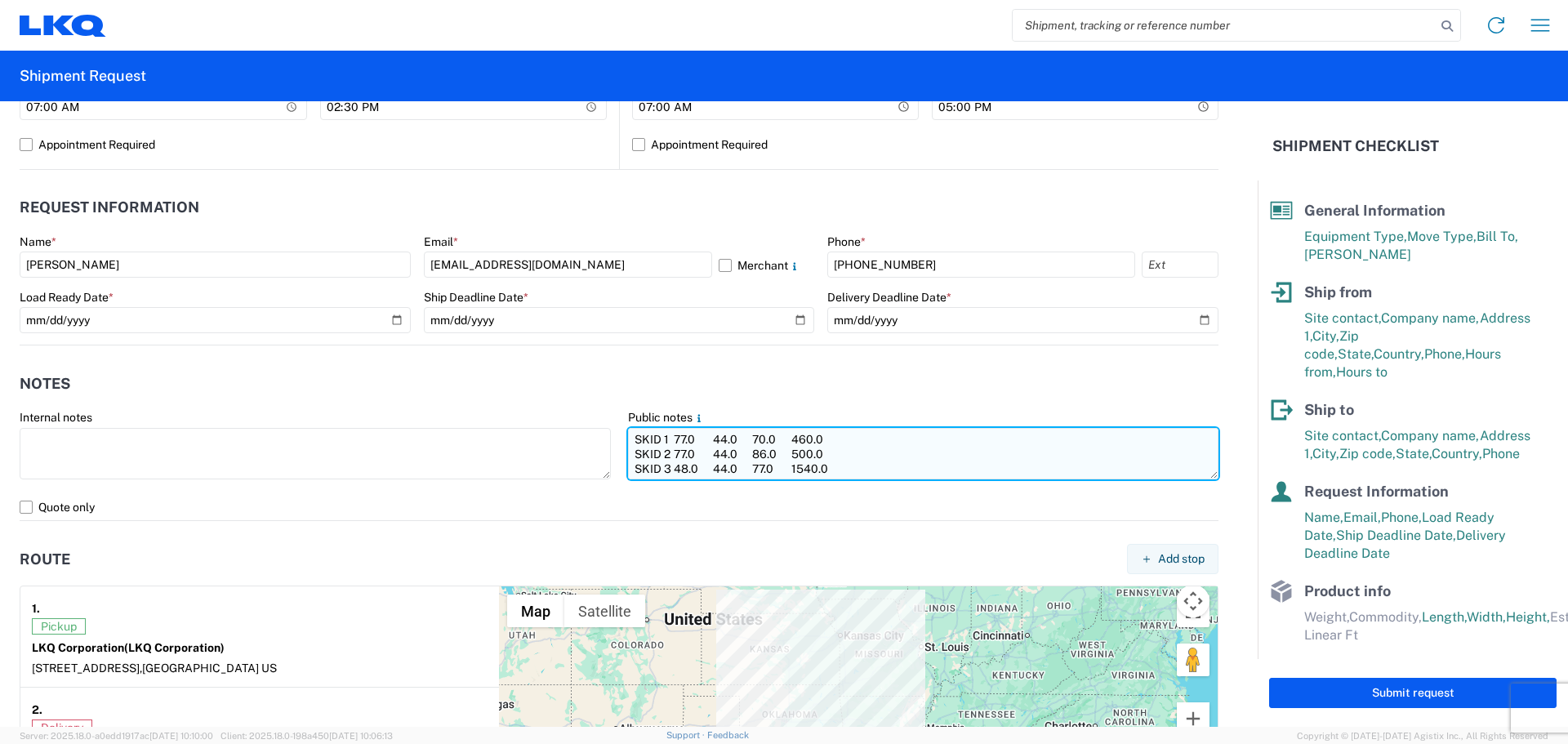
click at [628, 440] on textarea "SKID 1 77.0 44.0 70.0 460.0 SKID 2 77.0 44.0 86.0 500.0 SKID 3 48.0 44.0 77.0 1…" at bounding box center [923, 454] width 592 height 51
paste textarea "PLEASE NO BOX TRUCKS! PLEASE NO REEFER TRUCKS!"
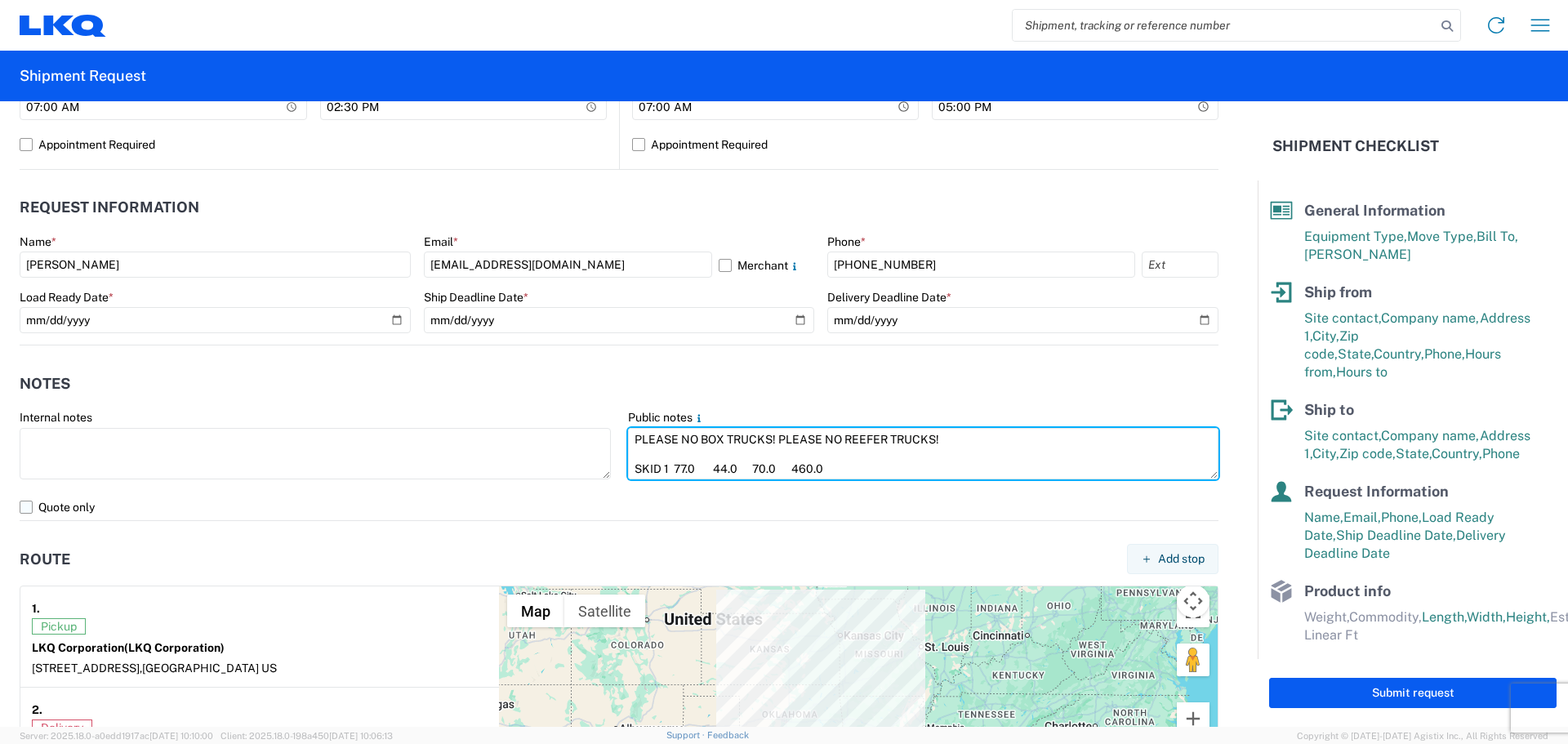
type textarea "PLEASE NO BOX TRUCKS! PLEASE NO REEFER TRUCKS! SKID 1 77.0 44.0 70.0 460.0 SKID…"
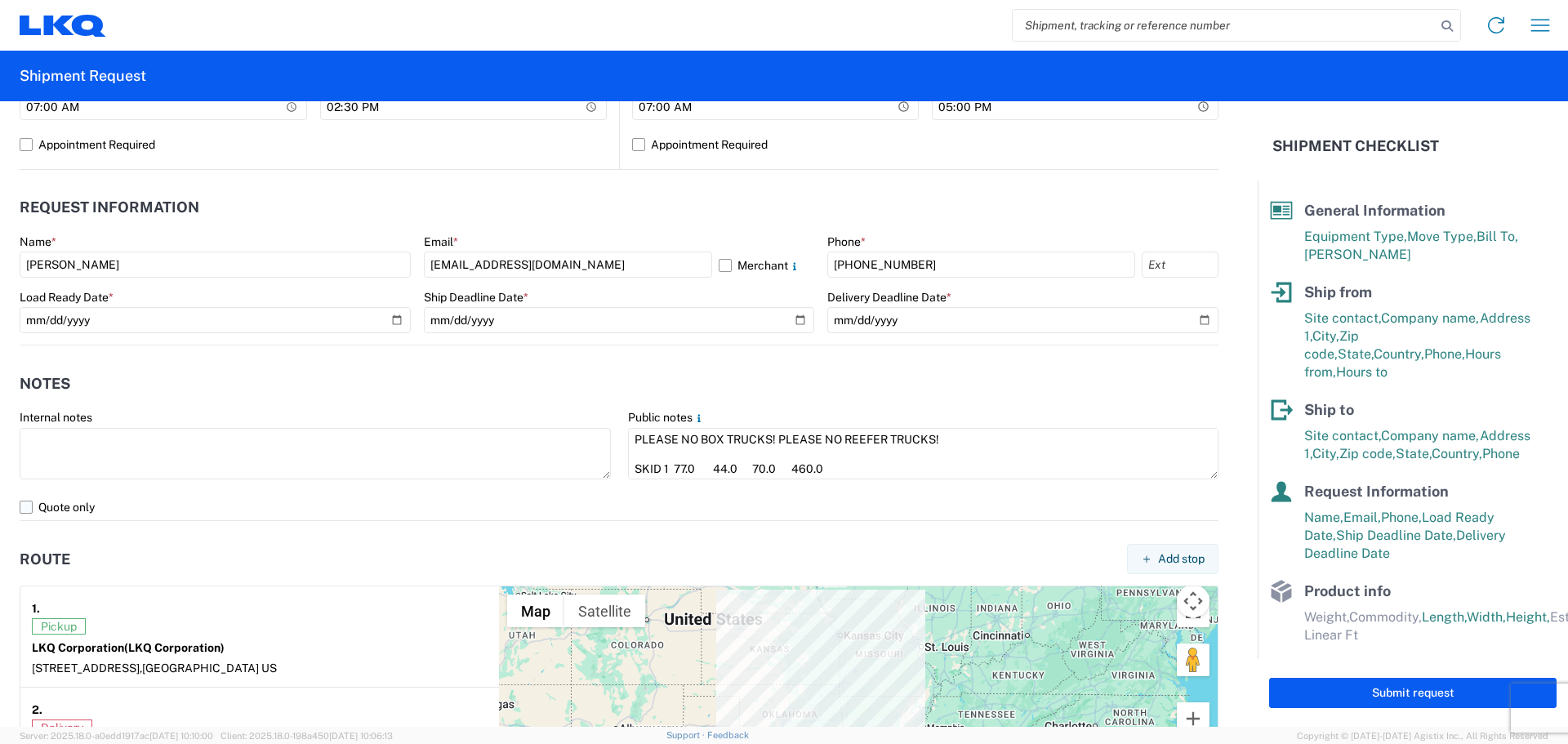
click at [35, 506] on label "Quote only" at bounding box center [619, 507] width 1199 height 27
click at [0, 0] on input "Quote only" at bounding box center [0, 0] width 0 height 0
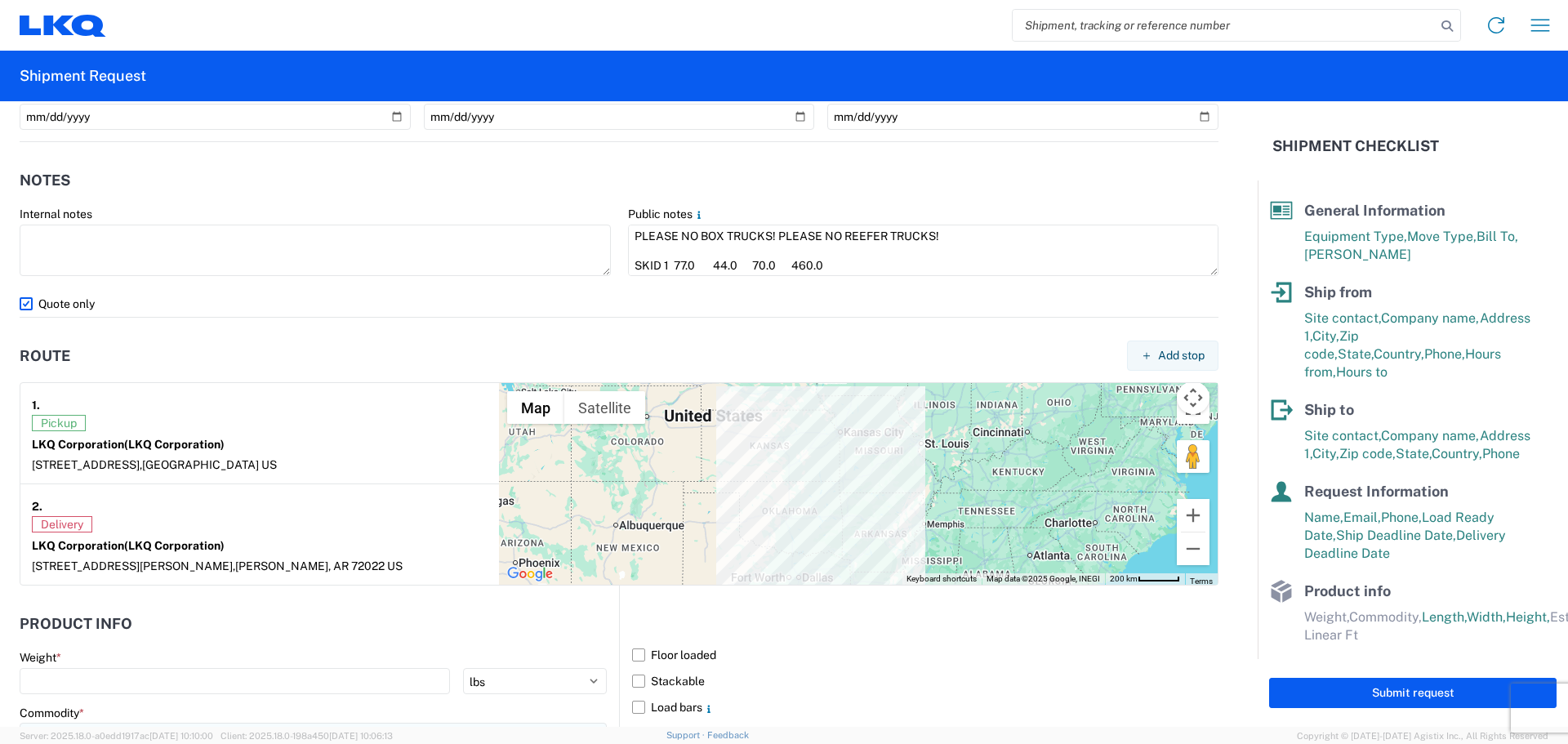
scroll to position [1225, 0]
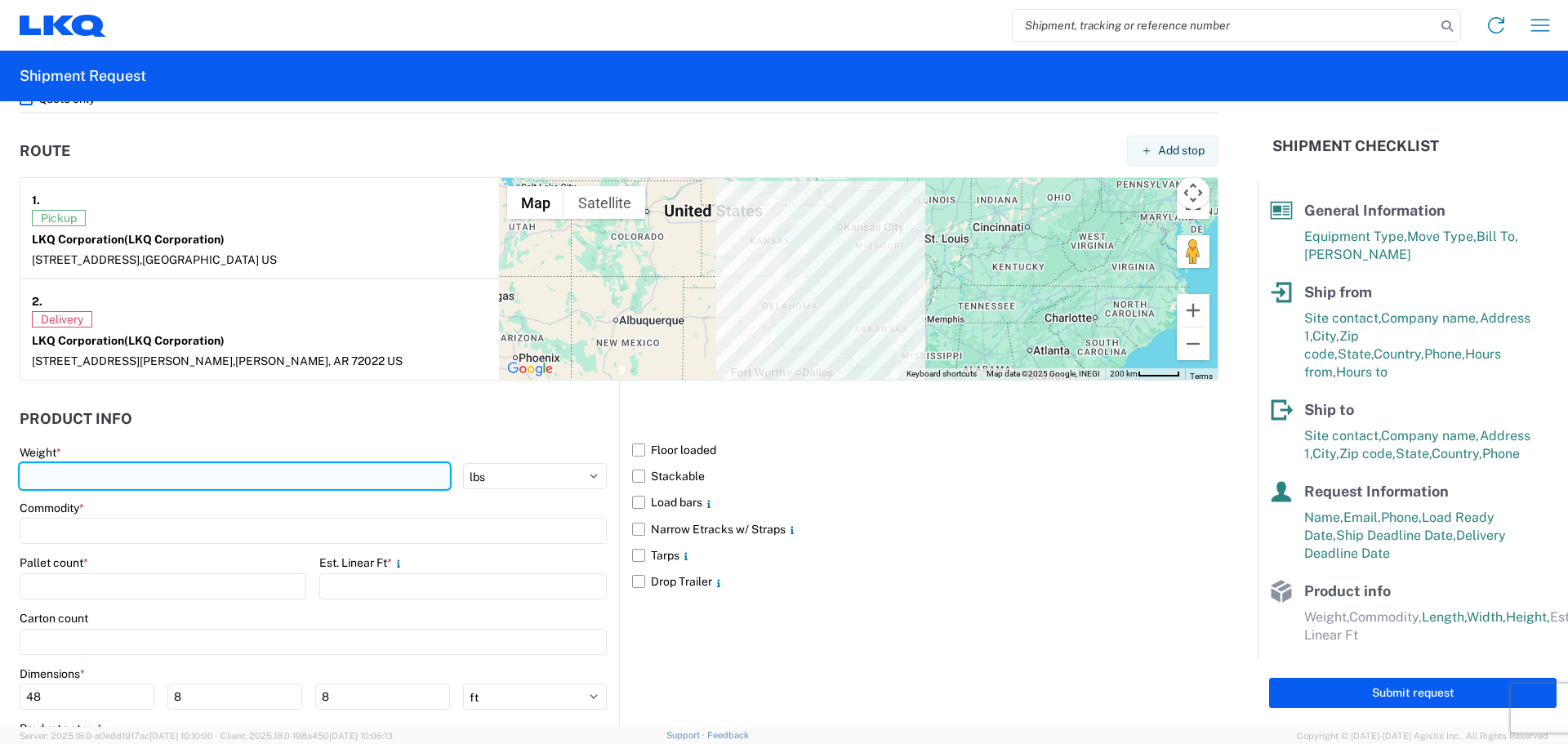
click at [64, 481] on input "number" at bounding box center [234, 476] width 430 height 27
type input "4420"
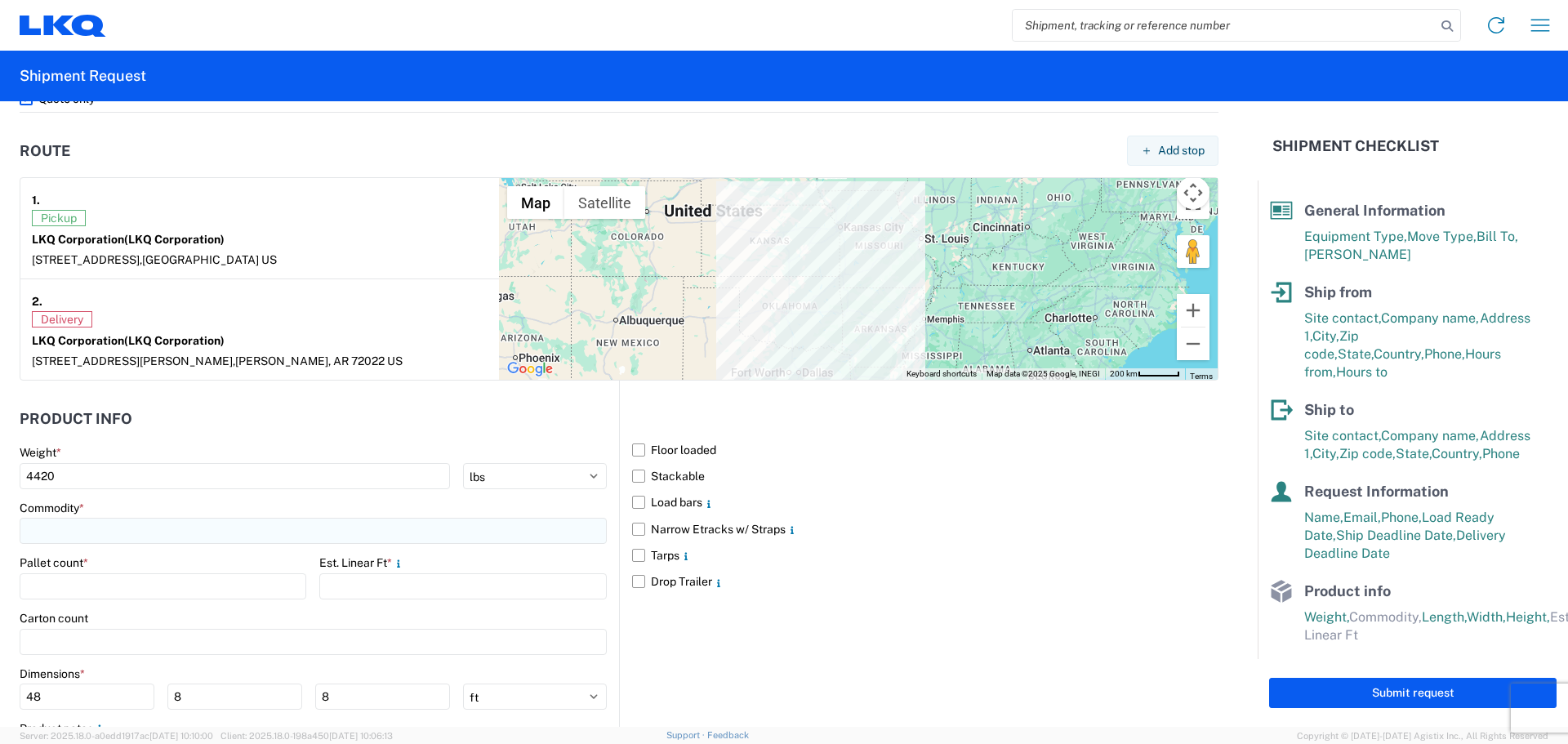
click at [46, 534] on input at bounding box center [313, 530] width 588 height 27
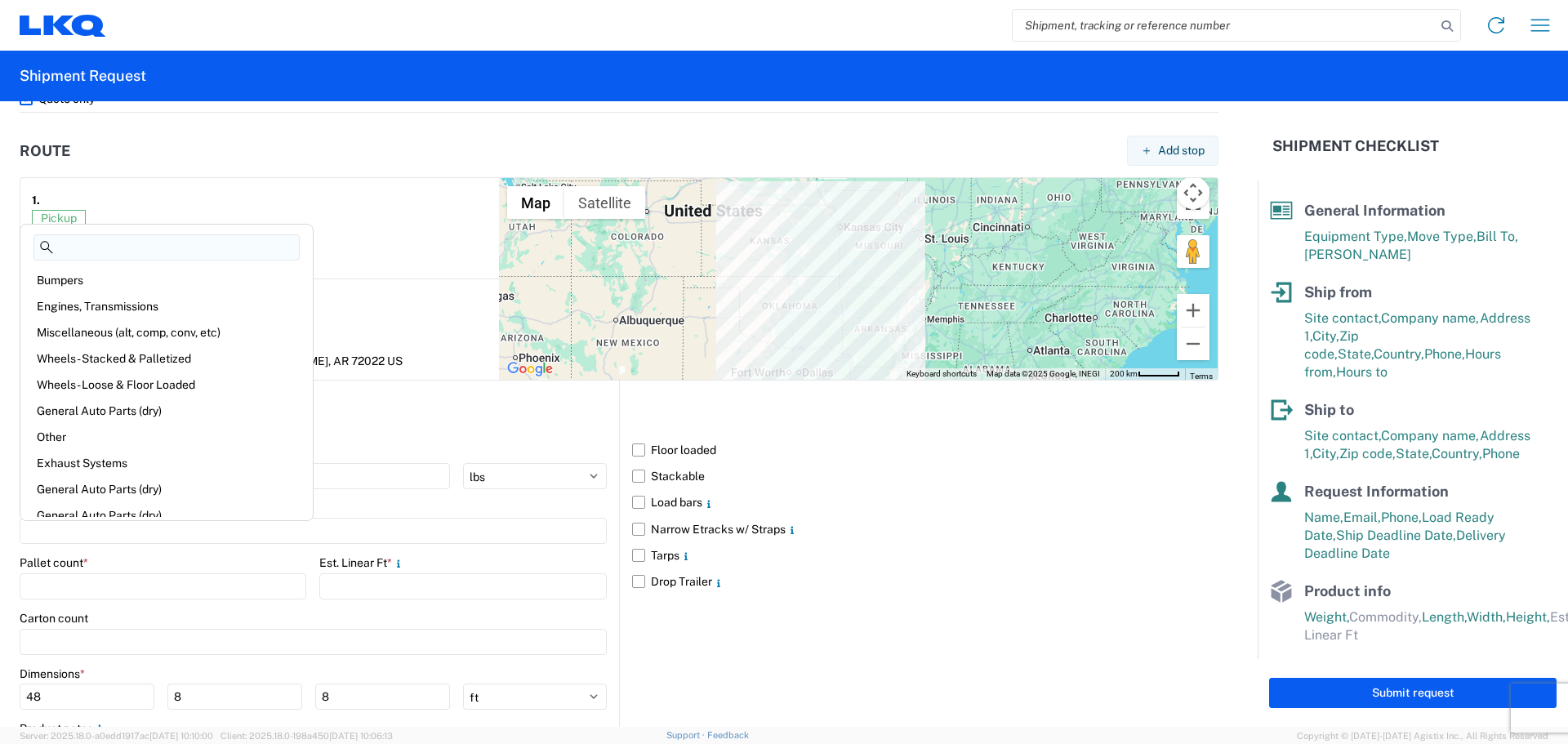
click at [89, 569] on span "*" at bounding box center [86, 562] width 5 height 13
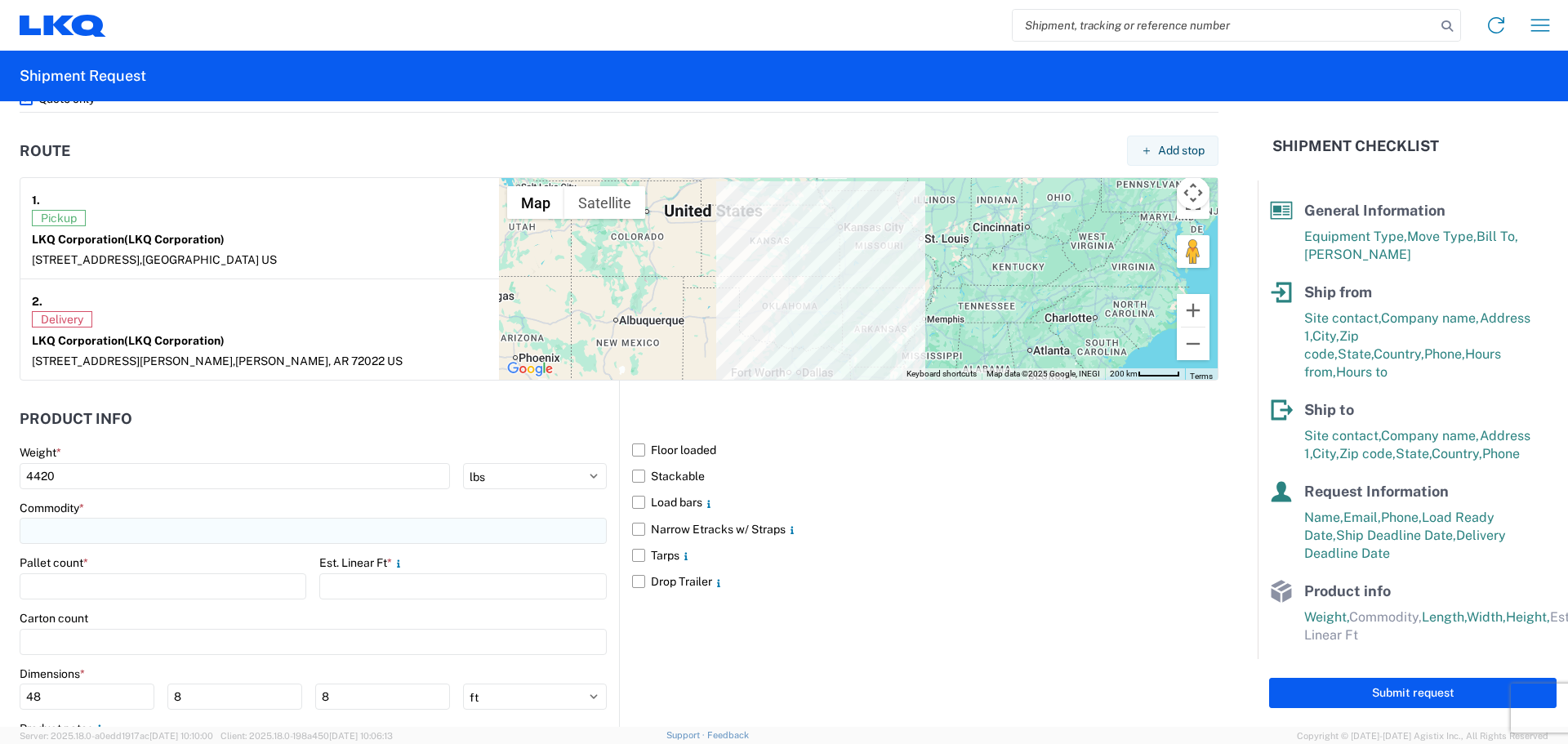
click at [95, 531] on input at bounding box center [313, 530] width 588 height 27
type input "G"
click at [87, 610] on div "General Auto Parts (dry)" at bounding box center [166, 603] width 285 height 27
type input "General Auto Parts (dry)"
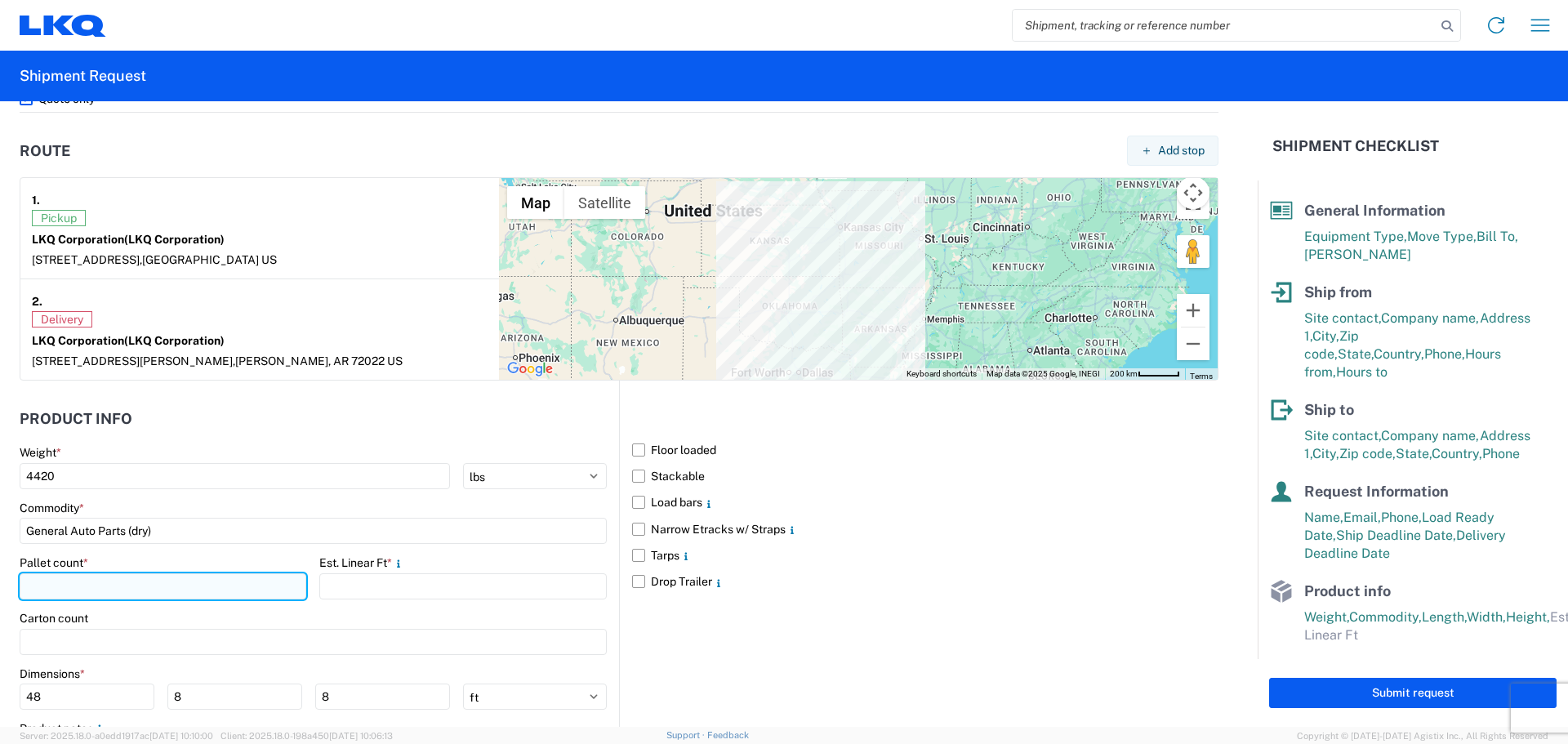
click at [81, 582] on input "number" at bounding box center [162, 587] width 286 height 27
type input "8"
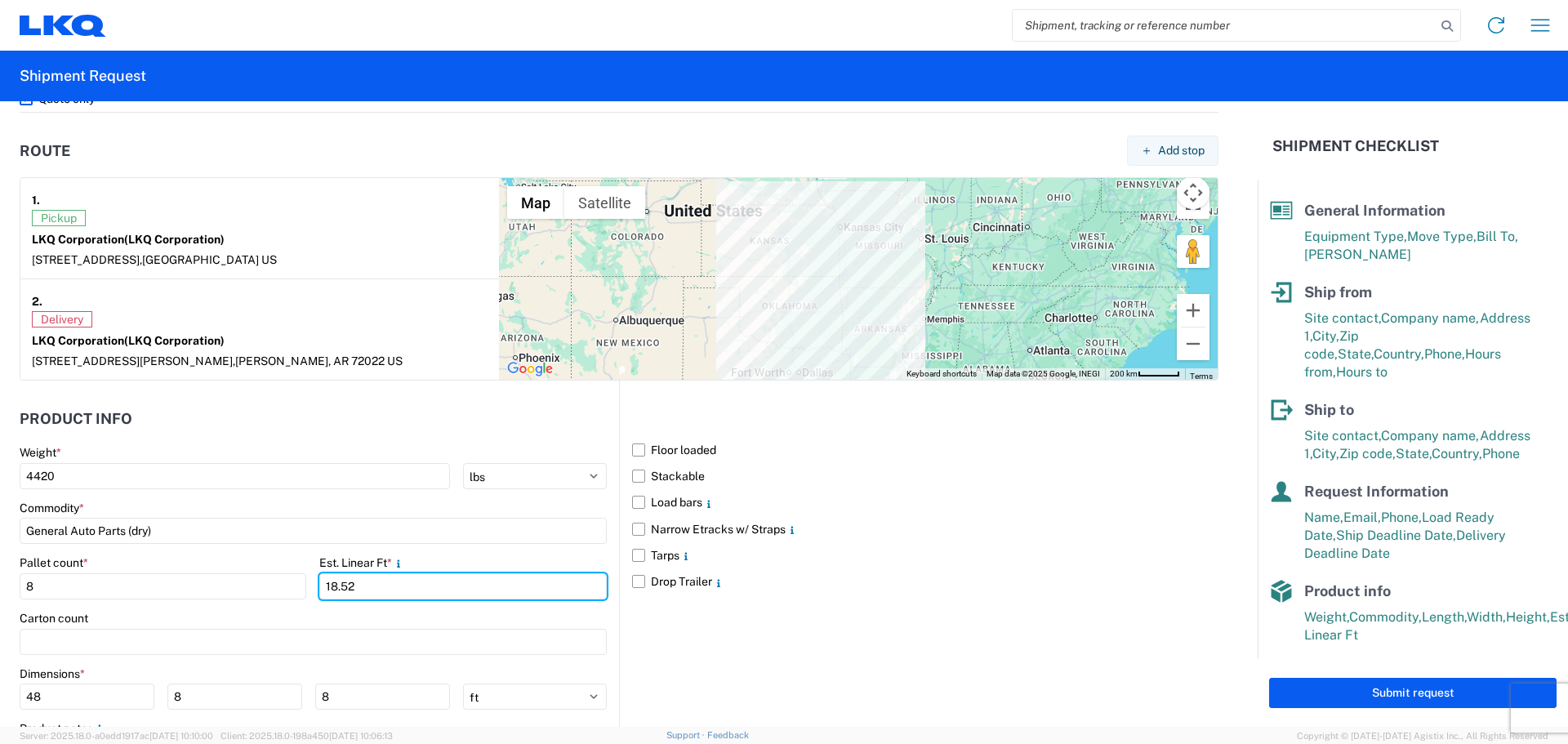
type input "18.52"
click at [727, 629] on div "Floor loaded Stackable Load bars Narrow Etracks w/ Straps Tarps Drop Trailer" at bounding box center [918, 593] width 599 height 425
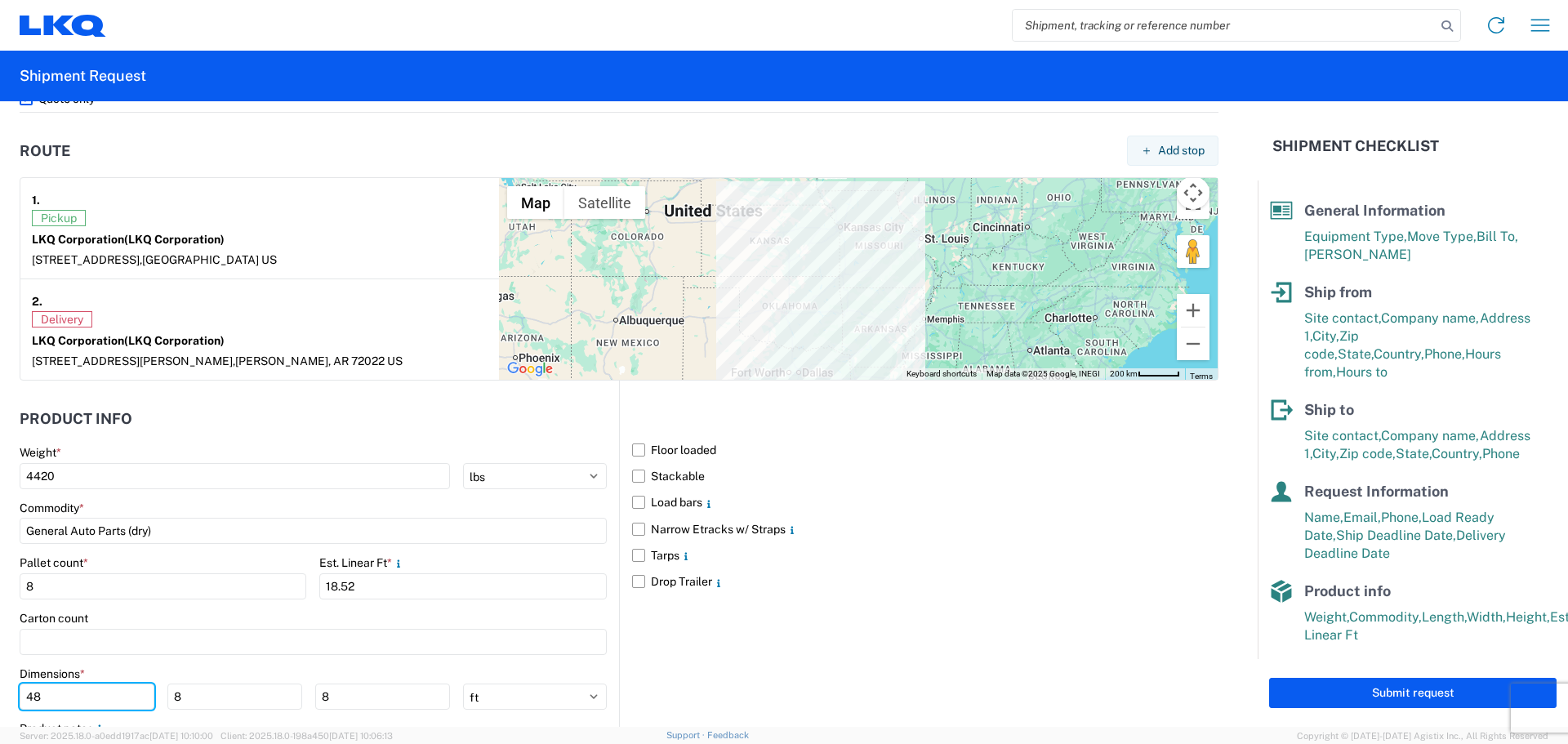
drag, startPoint x: 61, startPoint y: 691, endPoint x: 0, endPoint y: 677, distance: 62.6
click at [0, 677] on form "General Information Template PO# Equipment Type * Select 53’ Dry Van Flatbed Dr…" at bounding box center [629, 414] width 1258 height 626
type input "77"
type input "45"
type input "86"
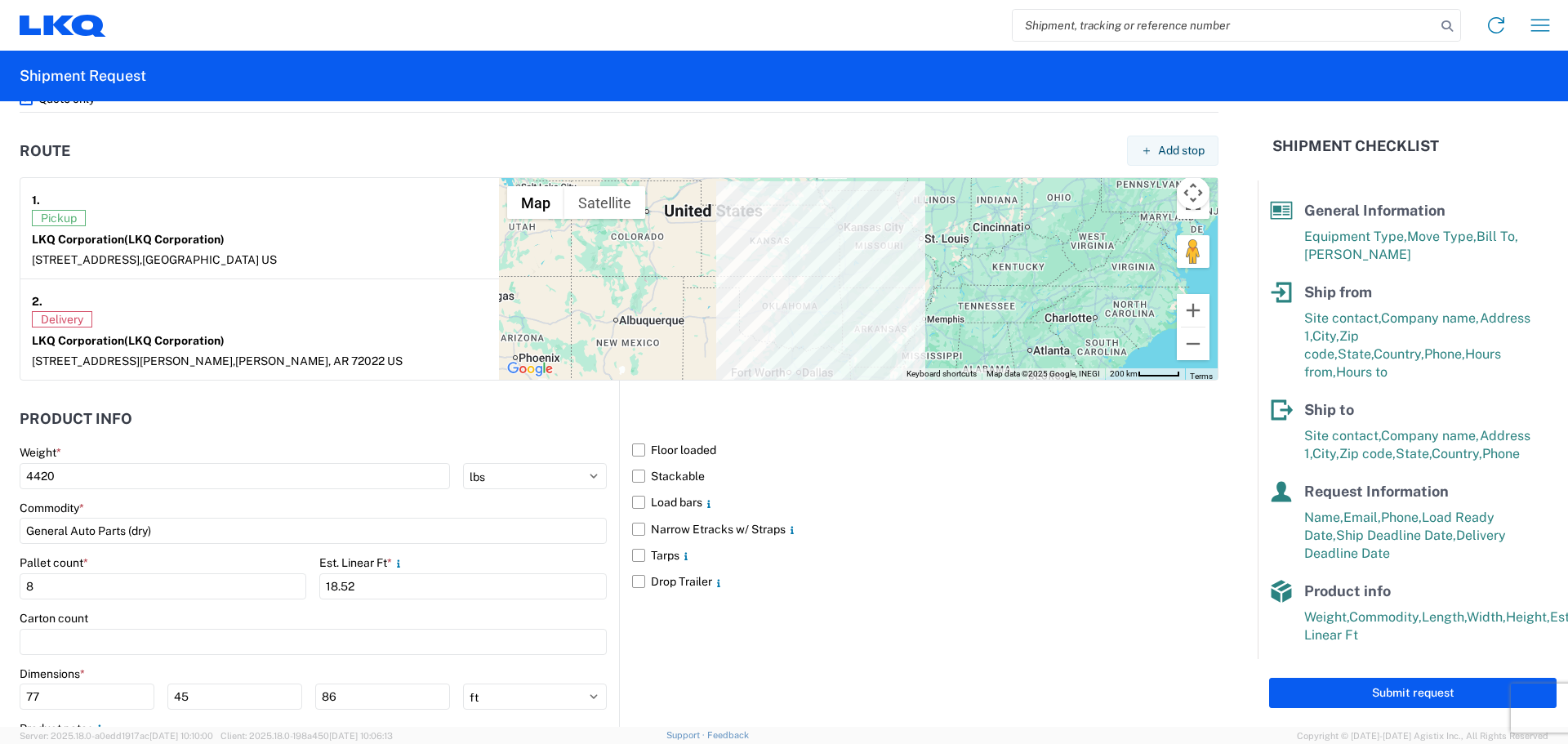
click at [1095, 647] on div "Floor loaded Stackable Load bars Narrow Etracks w/ Straps Tarps Drop Trailer" at bounding box center [918, 593] width 599 height 425
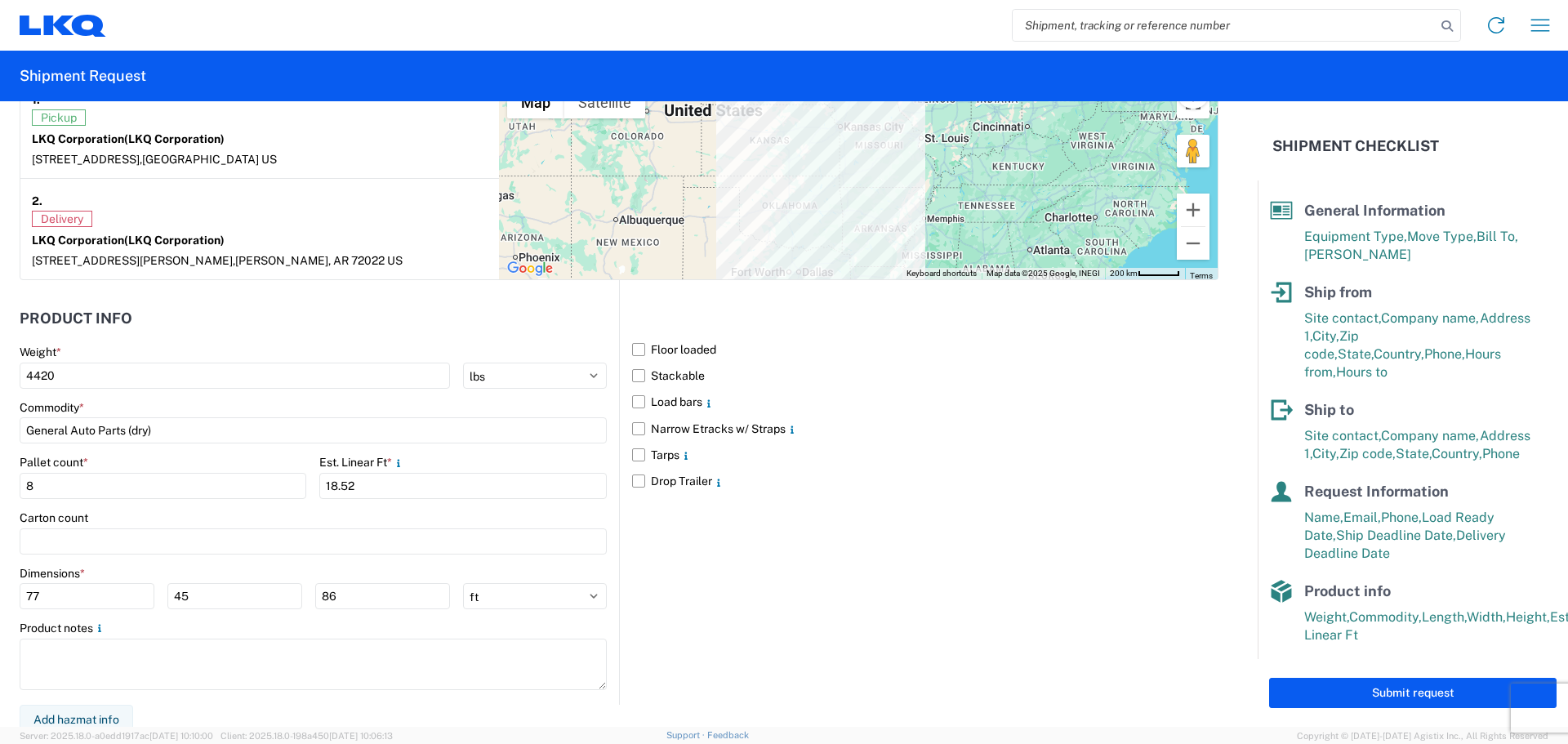
scroll to position [1333, 0]
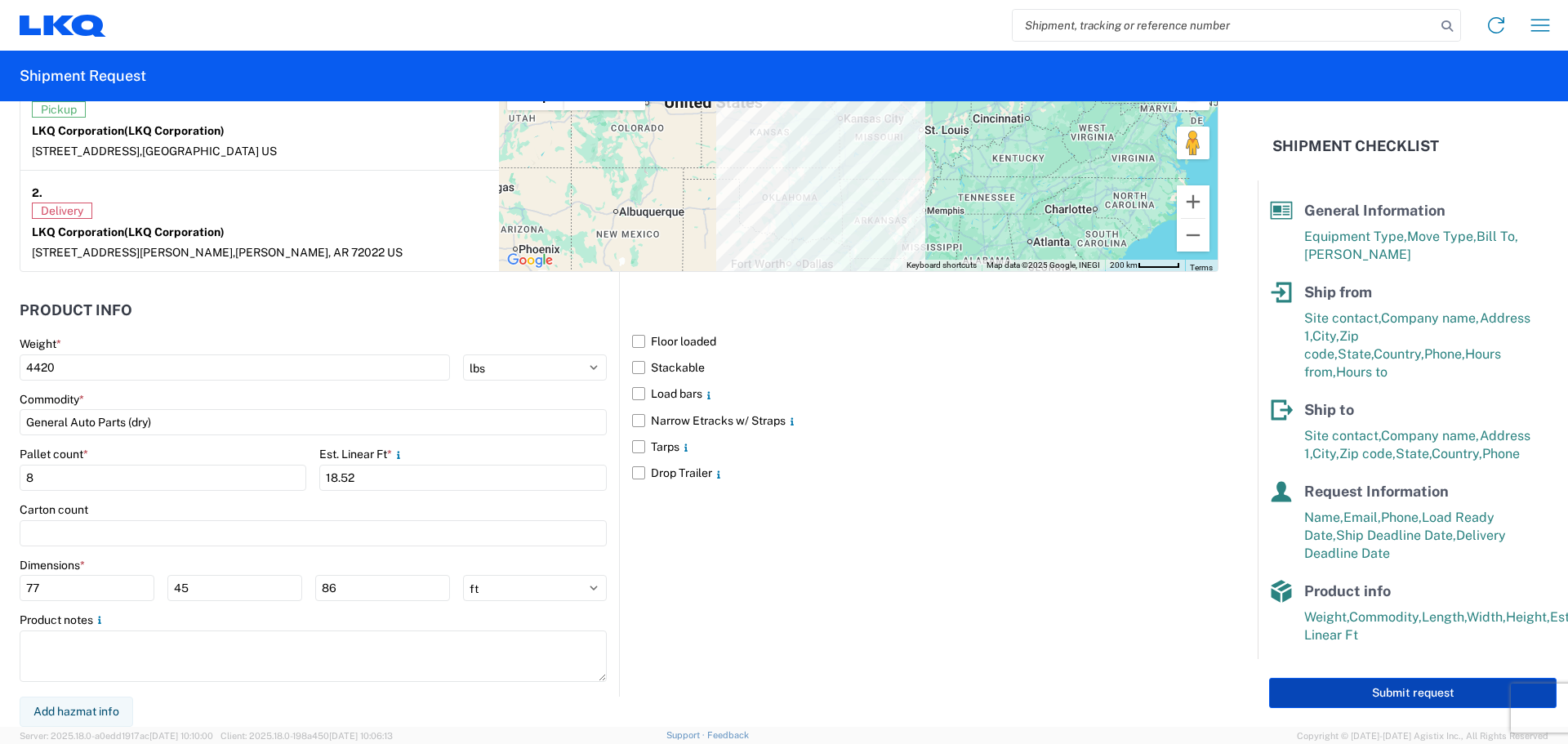
click at [1317, 701] on button "Submit request" at bounding box center [1413, 693] width 287 height 31
select select "US"
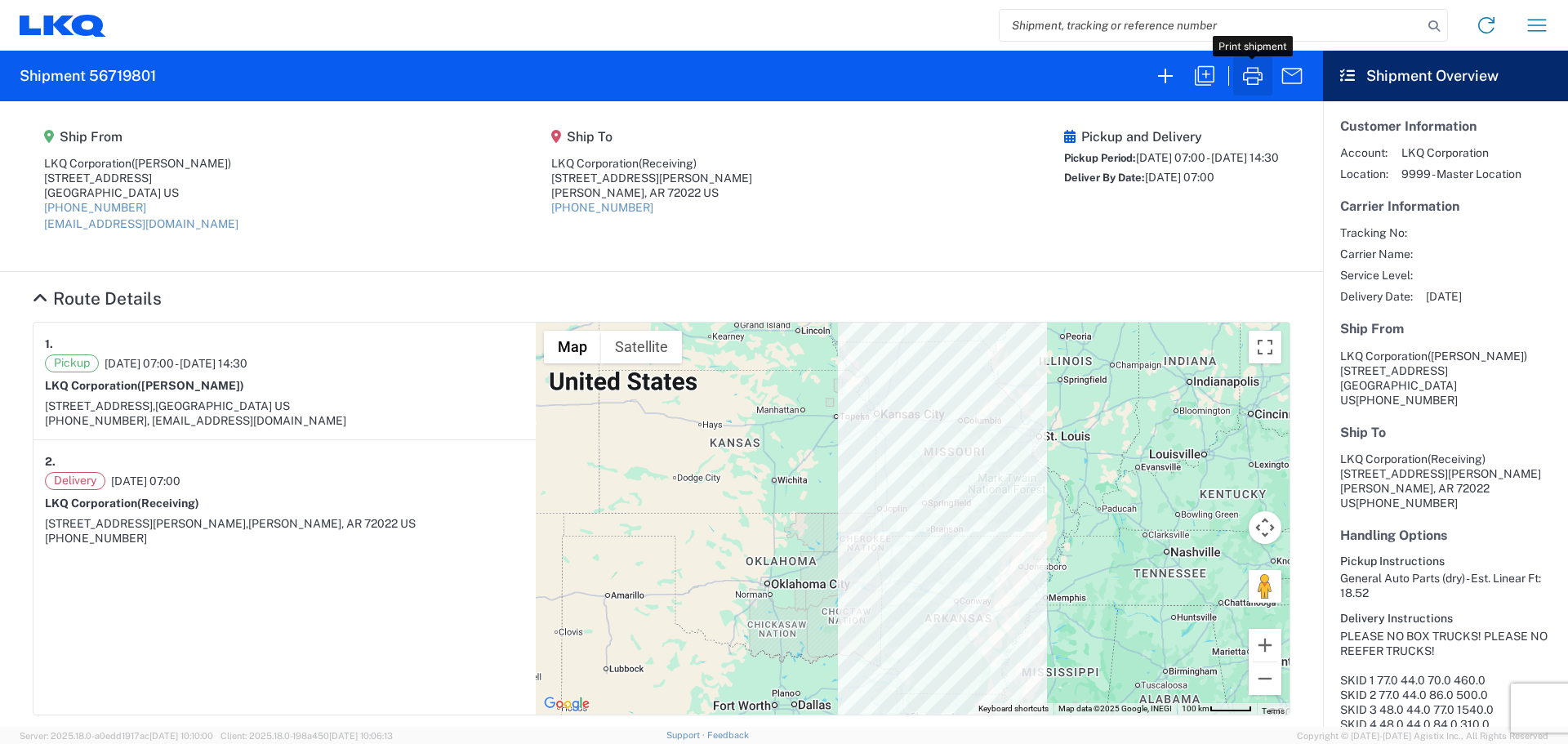
click at [1264, 71] on icon "button" at bounding box center [1253, 76] width 27 height 27
